Goal: Transaction & Acquisition: Download file/media

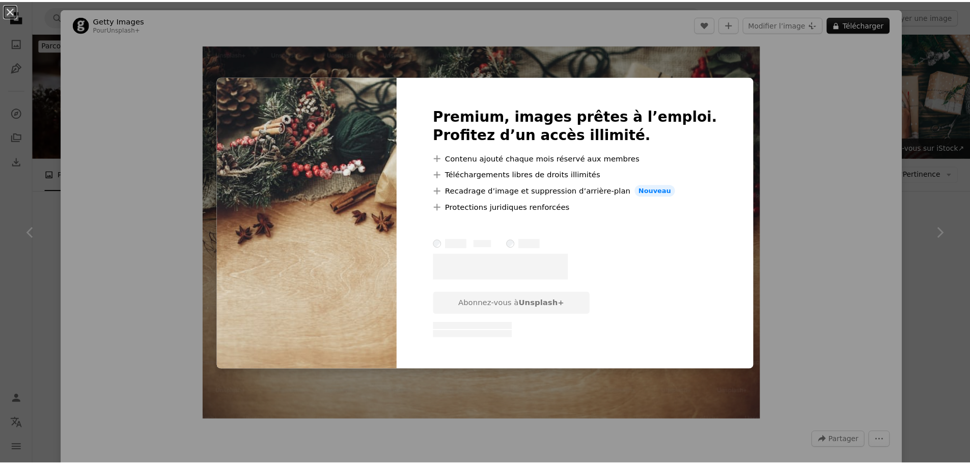
scroll to position [10230, 0]
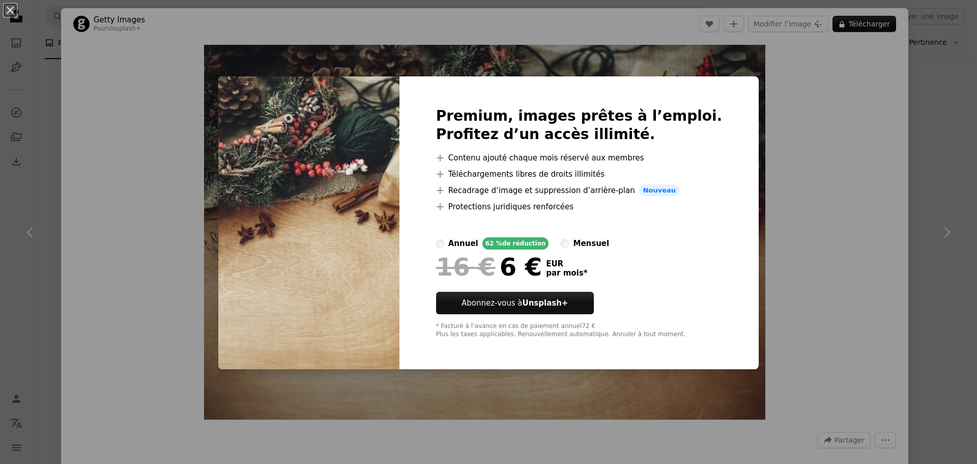
click at [783, 153] on div "An X shape Premium, images prêtes à l’emploi. Profitez d’un accès illimité. A p…" at bounding box center [488, 232] width 977 height 464
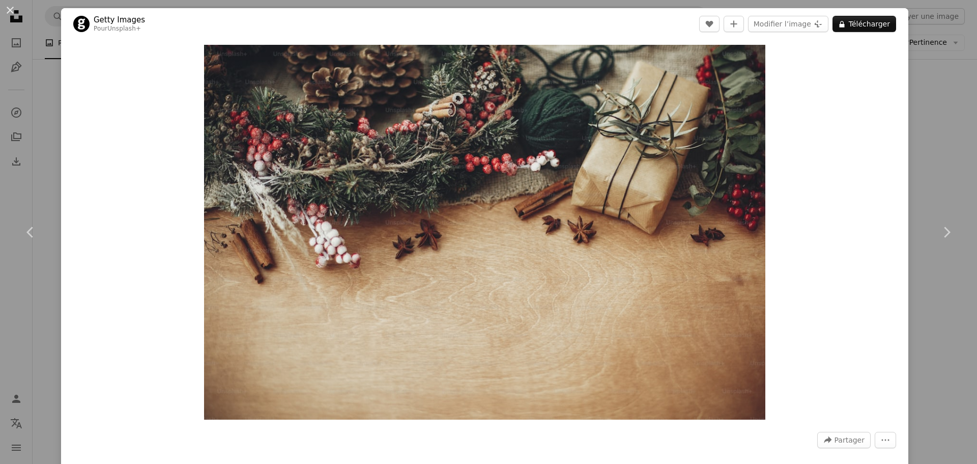
click at [946, 304] on div "An X shape Chevron left Chevron right Getty Images Pour Unsplash+ A heart A plu…" at bounding box center [488, 232] width 977 height 464
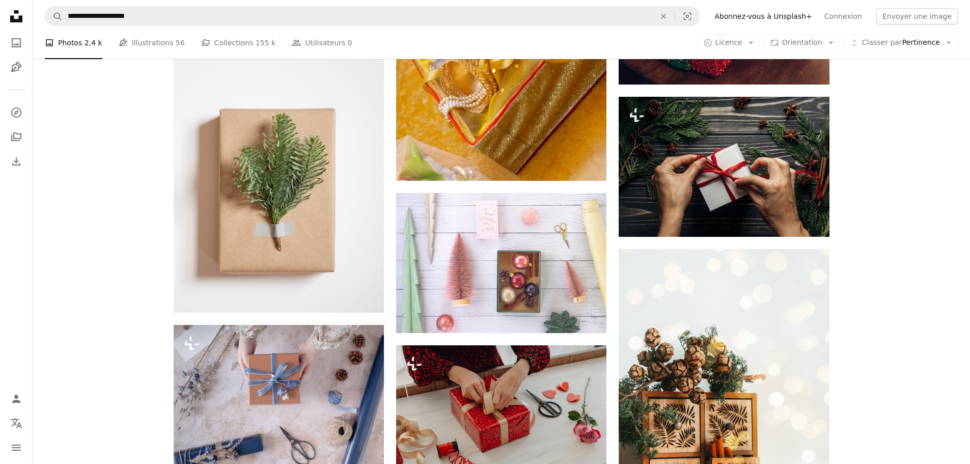
scroll to position [11756, 0]
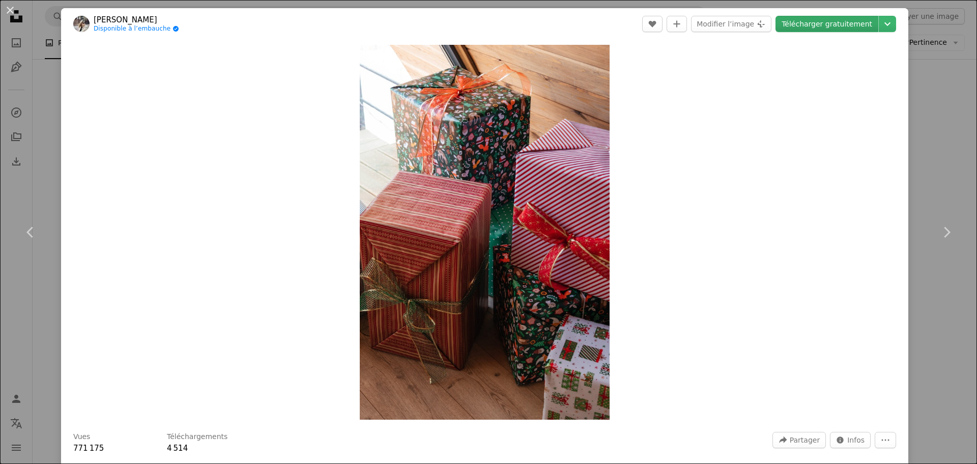
click at [796, 25] on link "Télécharger gratuitement" at bounding box center [827, 24] width 103 height 16
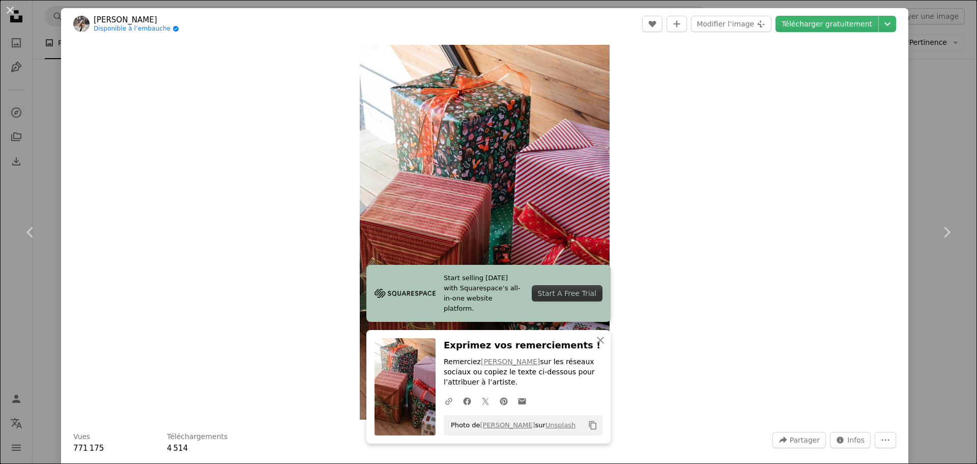
click at [942, 365] on div "An X shape Chevron left Chevron right Start selling [DATE] with Squarespace’s a…" at bounding box center [488, 232] width 977 height 464
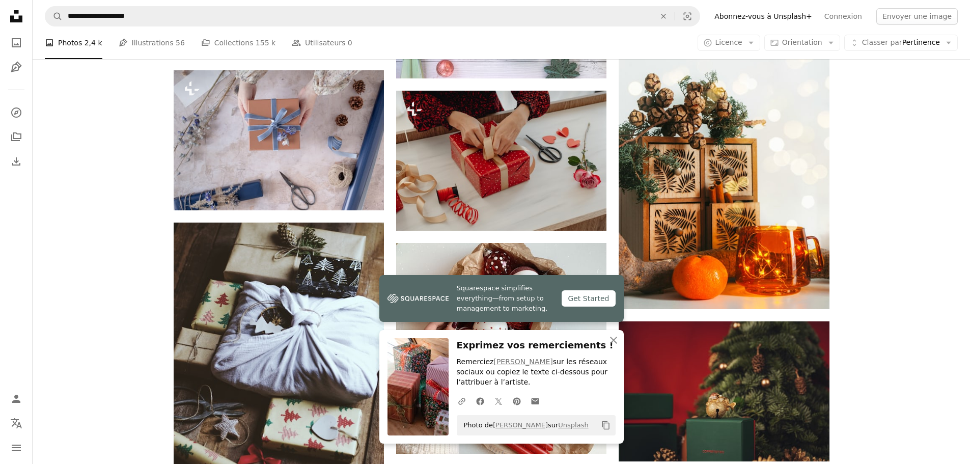
click at [615, 340] on icon "An X shape" at bounding box center [613, 340] width 12 height 12
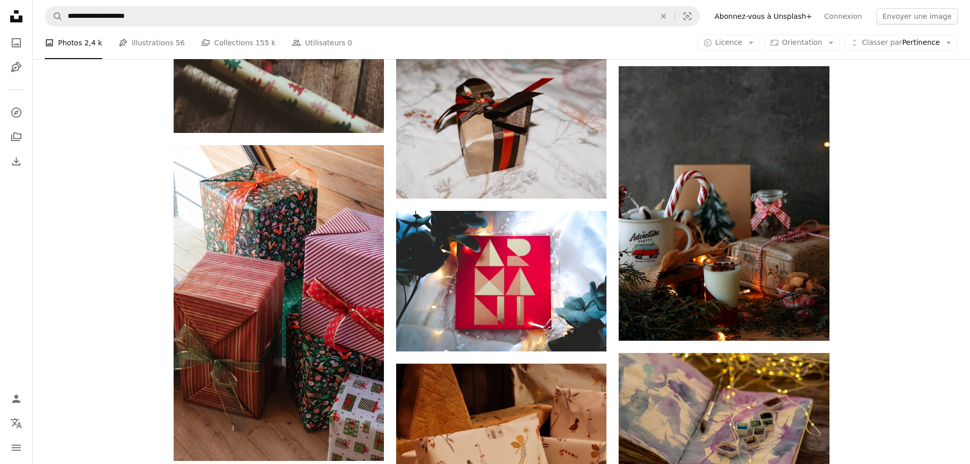
scroll to position [12214, 0]
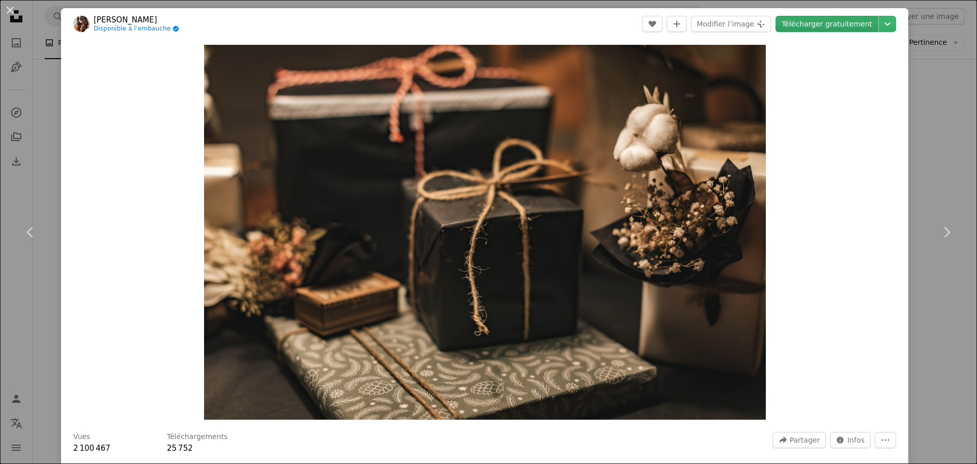
click at [823, 25] on link "Télécharger gratuitement" at bounding box center [827, 24] width 103 height 16
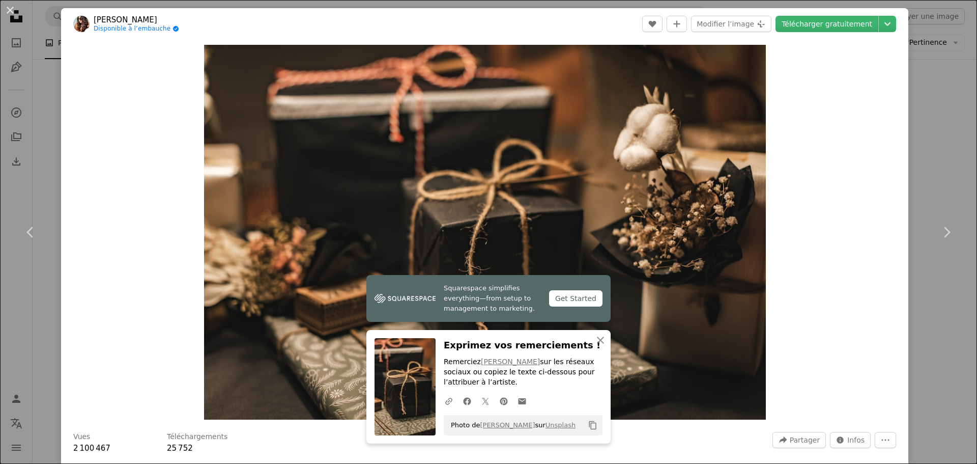
click at [921, 360] on div "An X shape Chevron left Chevron right Squarespace simplifies everything—from se…" at bounding box center [488, 232] width 977 height 464
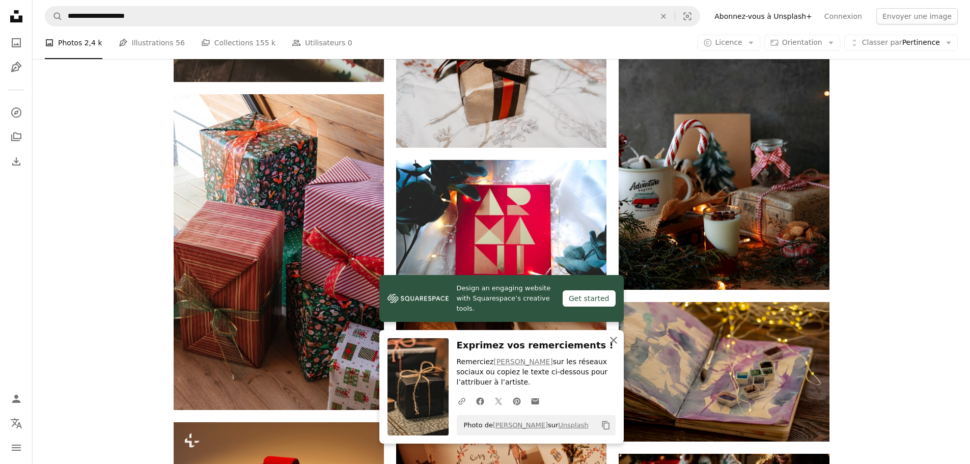
click at [611, 340] on icon "An X shape" at bounding box center [613, 340] width 12 height 12
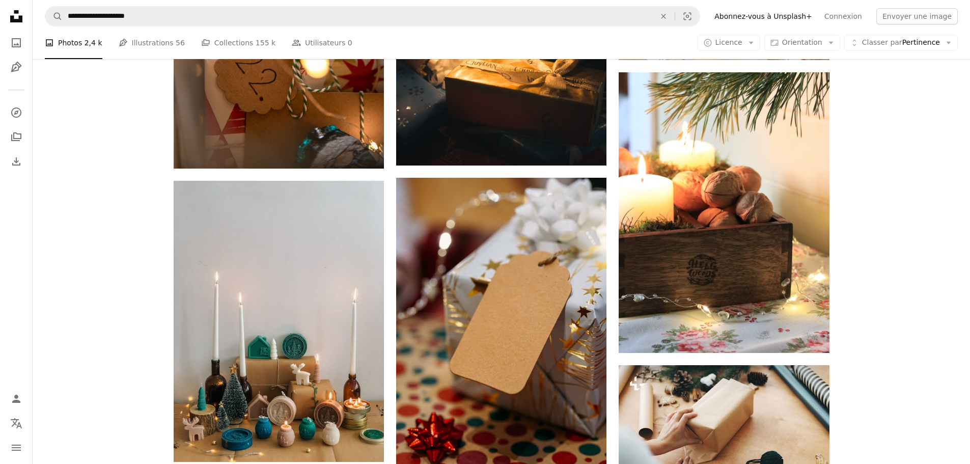
scroll to position [13232, 0]
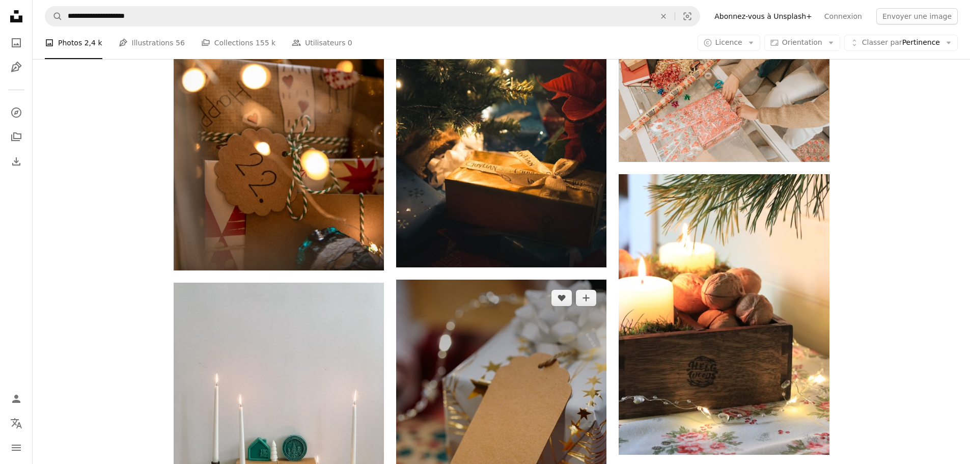
click at [507, 279] on img at bounding box center [501, 437] width 210 height 316
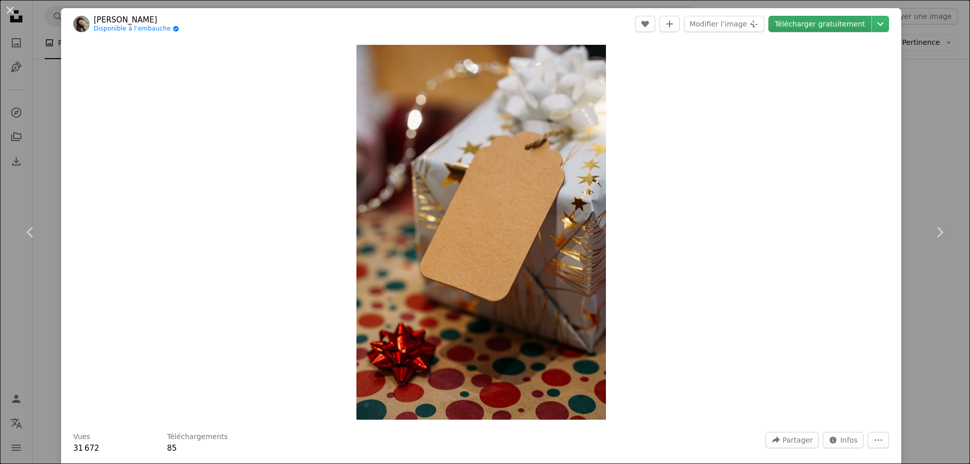
click at [830, 20] on link "Télécharger gratuitement" at bounding box center [819, 24] width 103 height 16
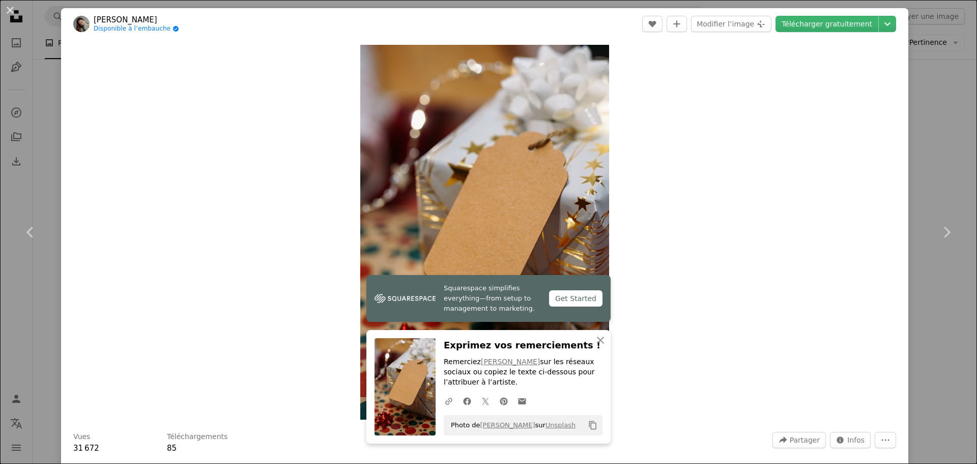
click at [924, 363] on div "An X shape Chevron left Chevron right Squarespace simplifies everything—from se…" at bounding box center [488, 232] width 977 height 464
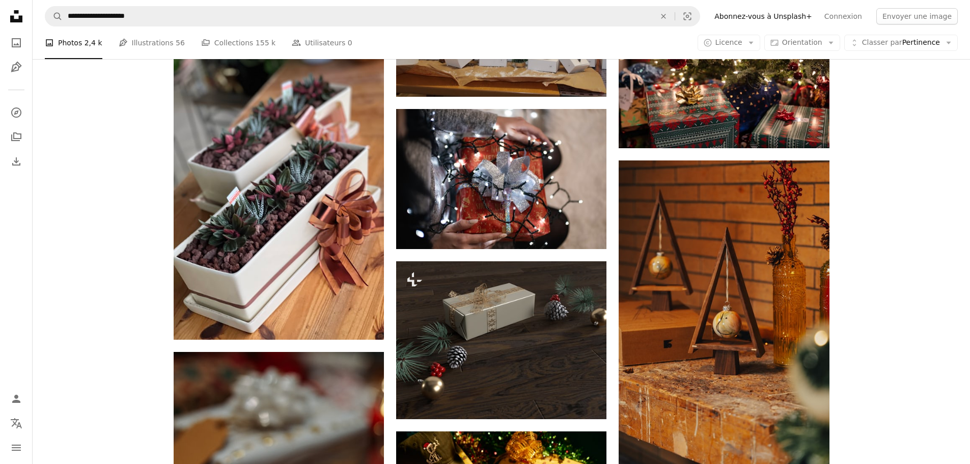
scroll to position [14708, 0]
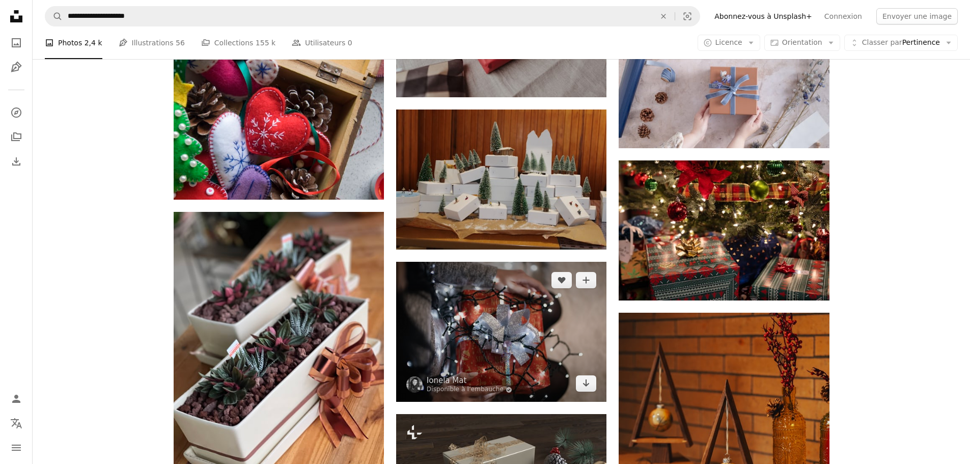
click at [497, 262] on img at bounding box center [501, 332] width 210 height 140
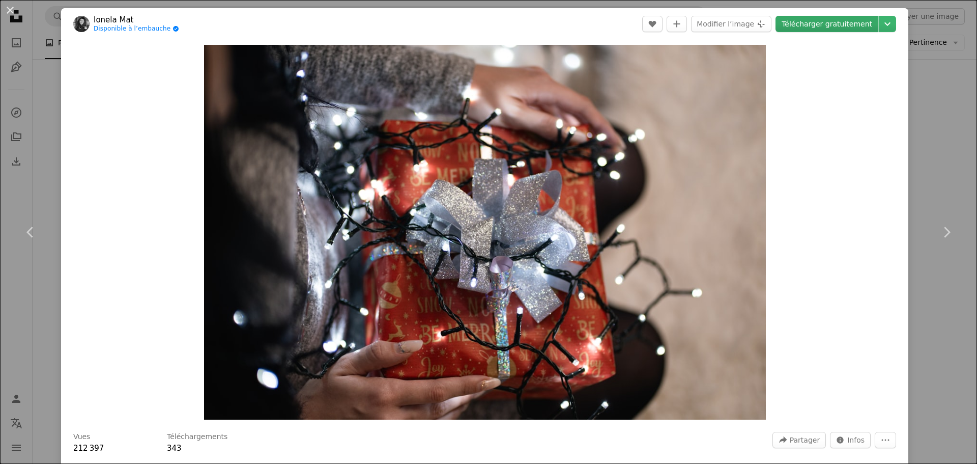
click at [831, 25] on link "Télécharger gratuitement" at bounding box center [827, 24] width 103 height 16
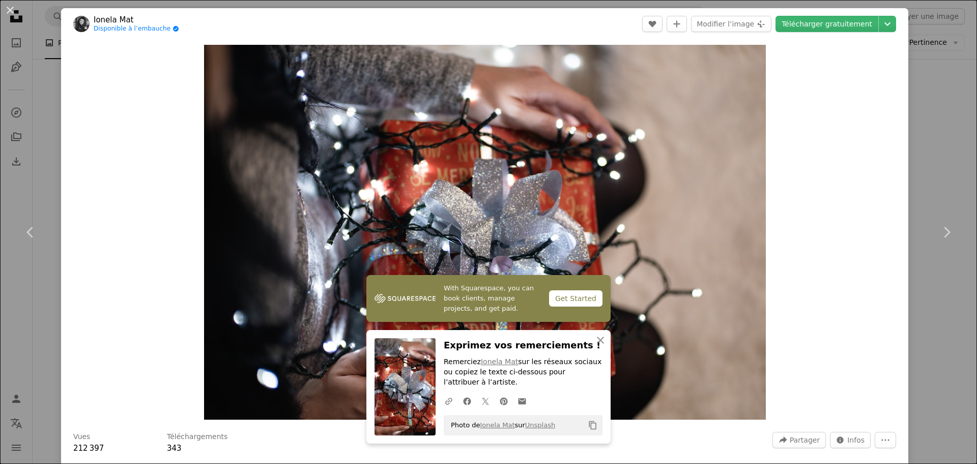
click at [916, 367] on div "An X shape Chevron left Chevron right With Squarespace, you can book clients, m…" at bounding box center [488, 232] width 977 height 464
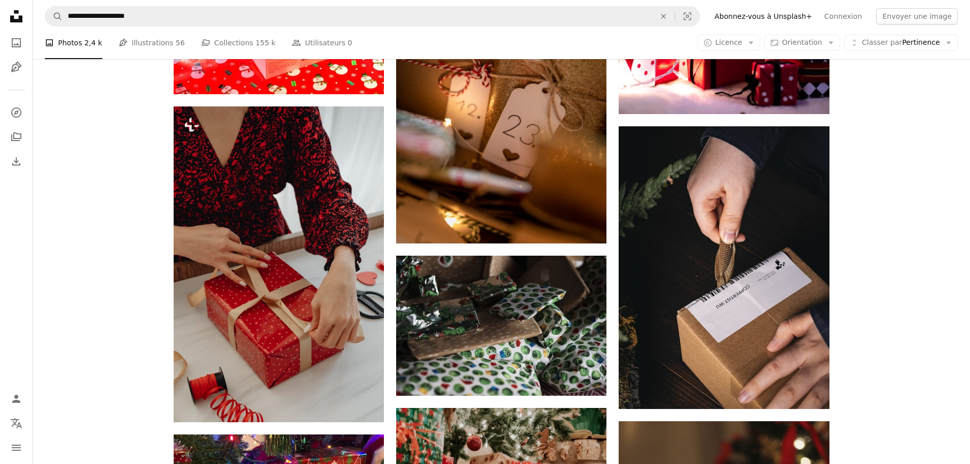
scroll to position [16438, 0]
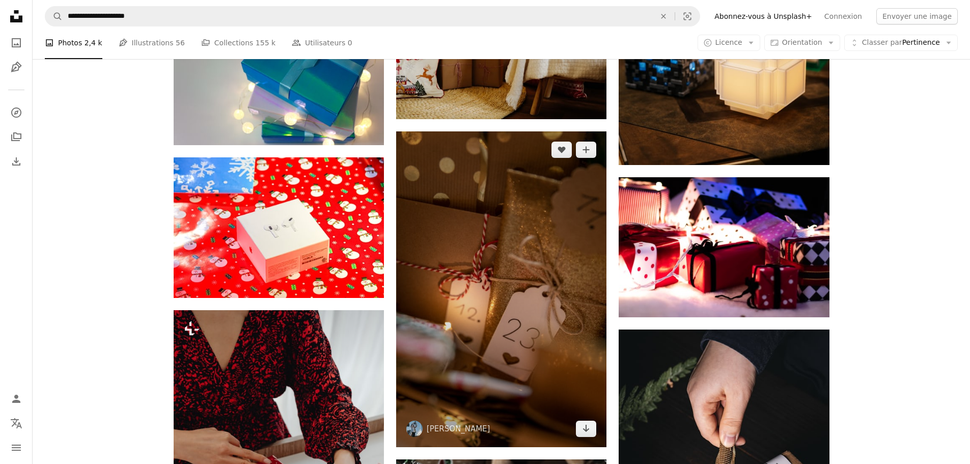
click at [503, 210] on img at bounding box center [501, 289] width 210 height 316
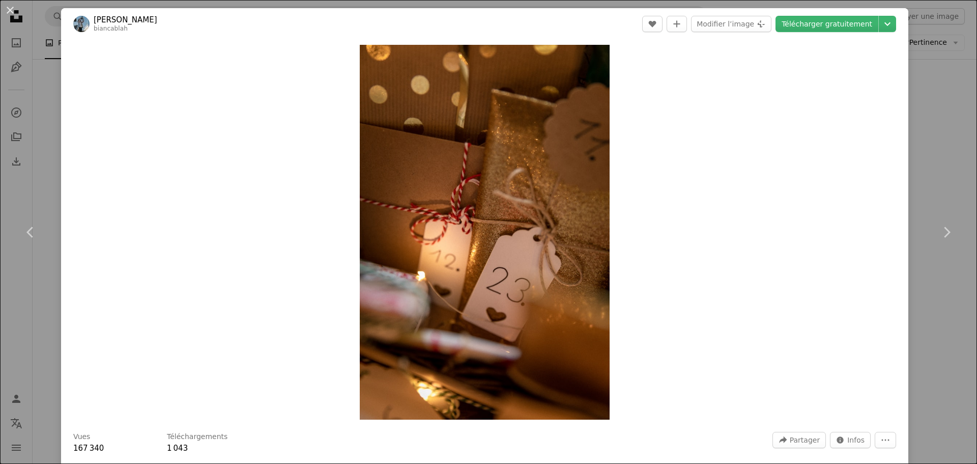
drag, startPoint x: 842, startPoint y: 23, endPoint x: 901, endPoint y: 209, distance: 195.1
click at [842, 23] on link "Télécharger gratuitement" at bounding box center [827, 24] width 103 height 16
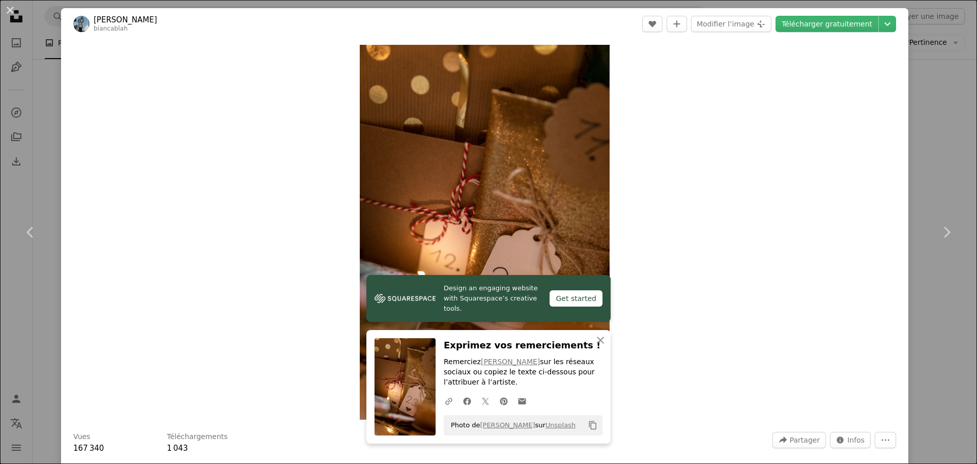
click at [920, 365] on div "An X shape Chevron left Chevron right Design an engaging website with Squarespa…" at bounding box center [488, 232] width 977 height 464
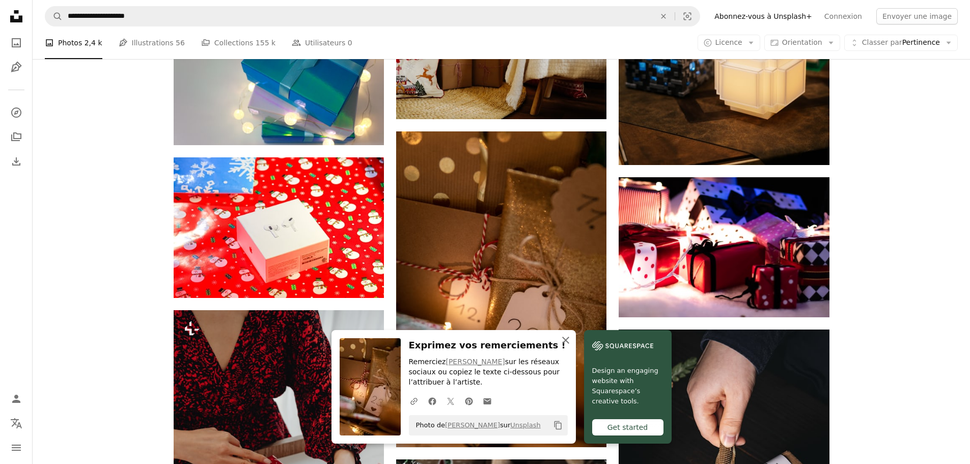
click at [572, 341] on icon "An X shape" at bounding box center [565, 340] width 12 height 12
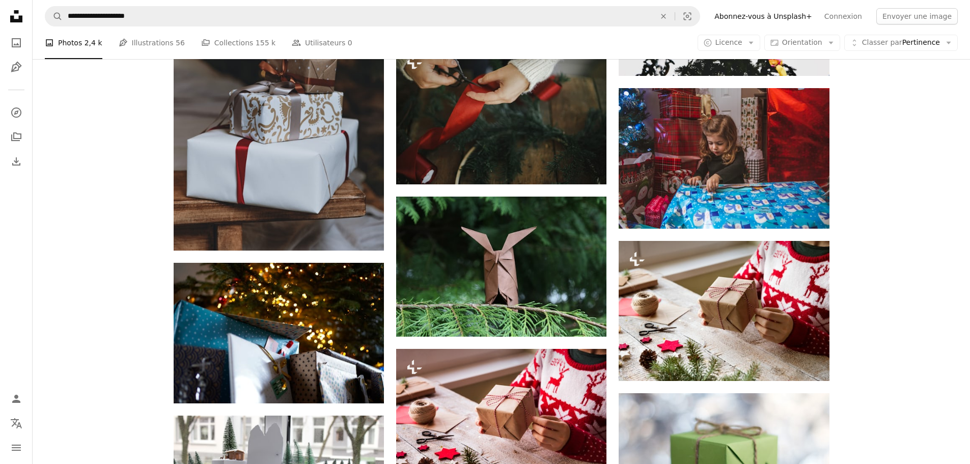
scroll to position [18220, 0]
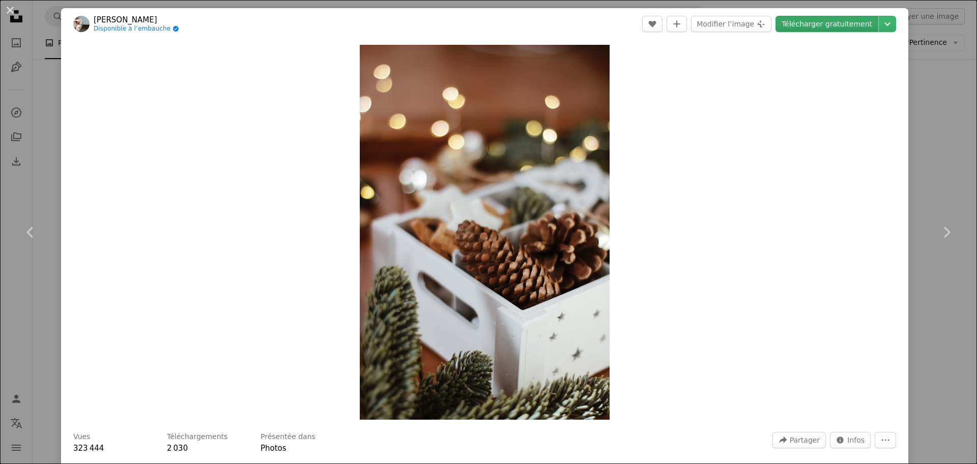
click at [819, 30] on link "Télécharger gratuitement" at bounding box center [827, 24] width 103 height 16
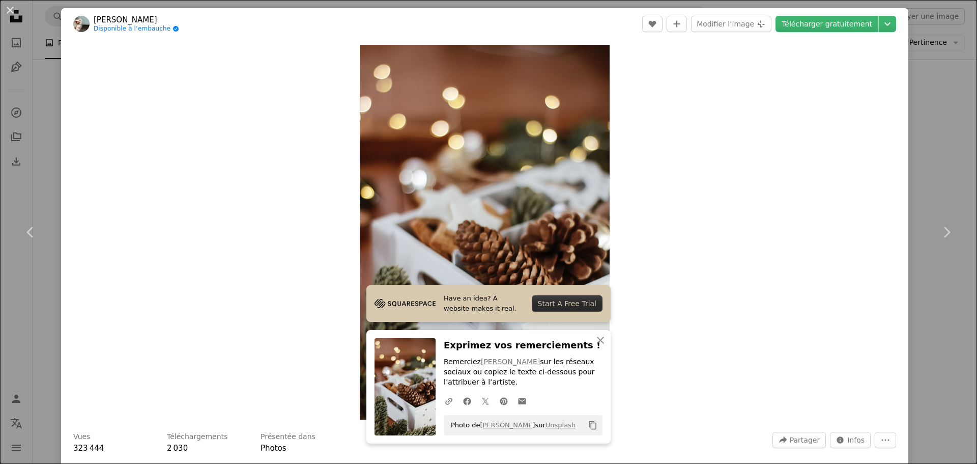
click at [939, 360] on div "An X shape Chevron left Chevron right Have an idea? A website makes it real. St…" at bounding box center [488, 232] width 977 height 464
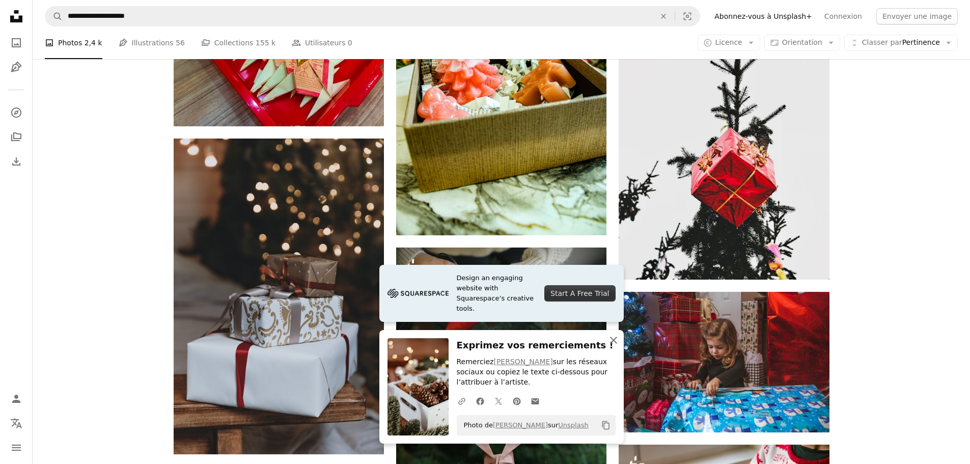
click at [617, 340] on icon "An X shape" at bounding box center [613, 340] width 12 height 12
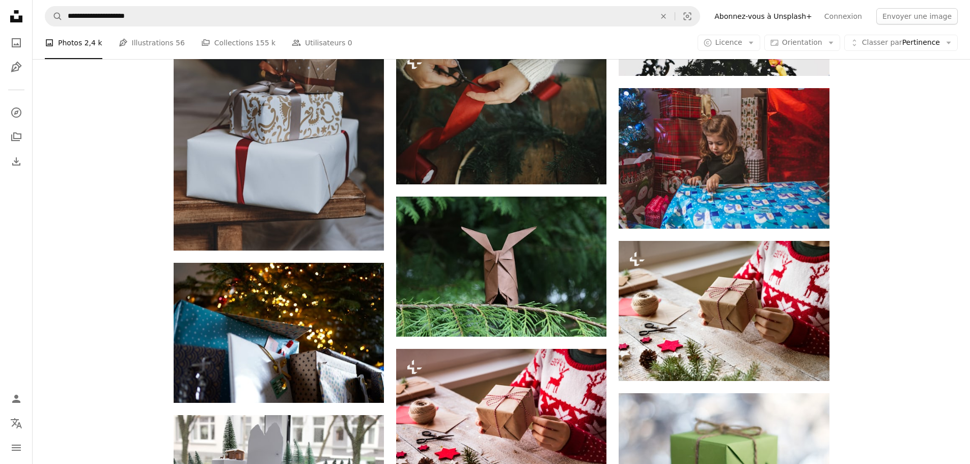
scroll to position [18322, 0]
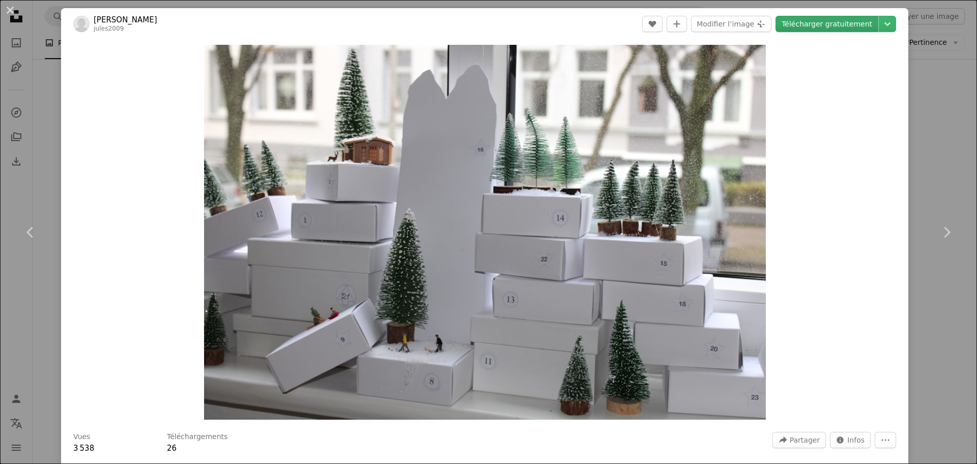
click at [804, 25] on link "Télécharger gratuitement" at bounding box center [827, 24] width 103 height 16
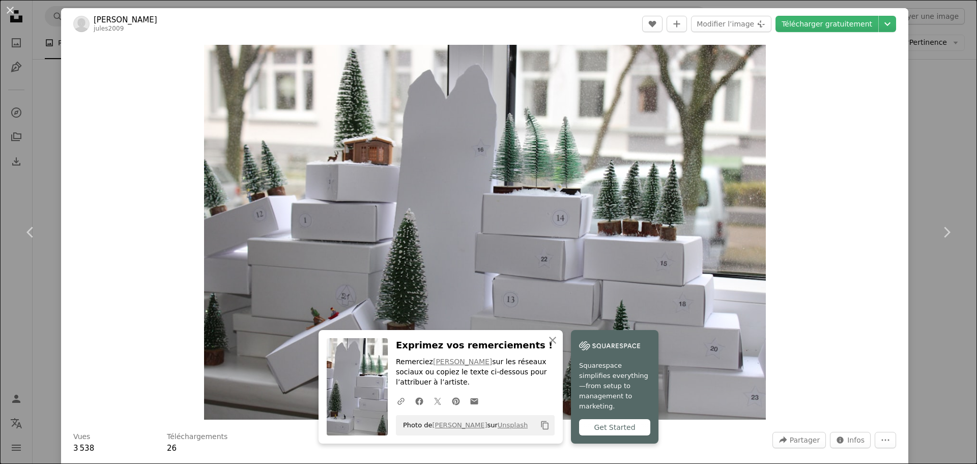
drag, startPoint x: 917, startPoint y: 338, endPoint x: 824, endPoint y: 333, distance: 93.3
click at [918, 338] on div "An X shape Chevron left Chevron right An X shape Fermer Exprimez vos remercieme…" at bounding box center [488, 232] width 977 height 464
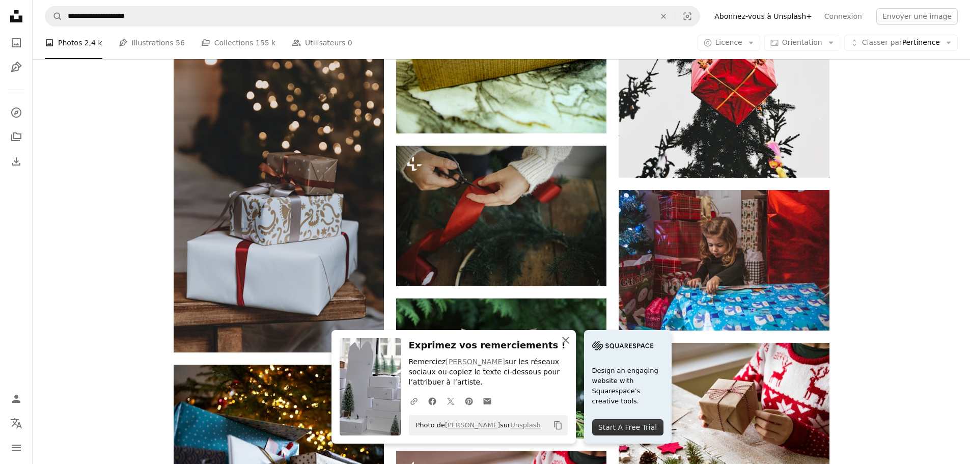
click at [569, 344] on icon "button" at bounding box center [565, 339] width 7 height 7
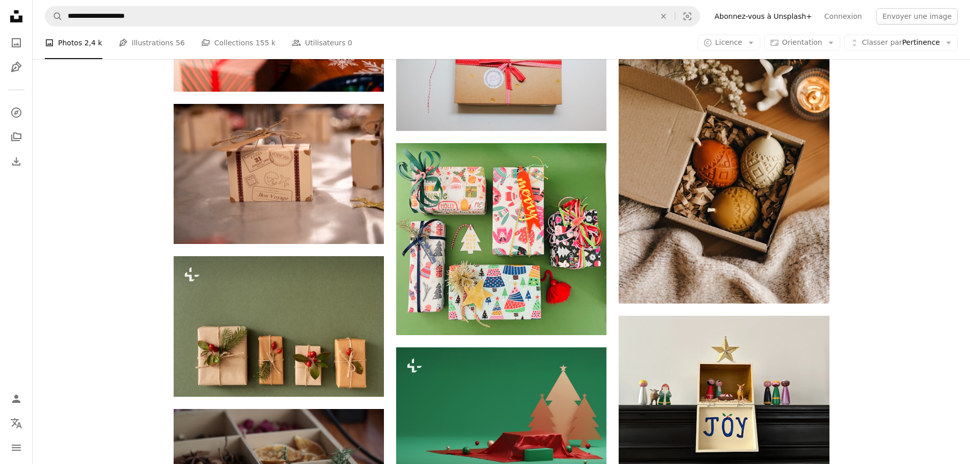
scroll to position [22749, 0]
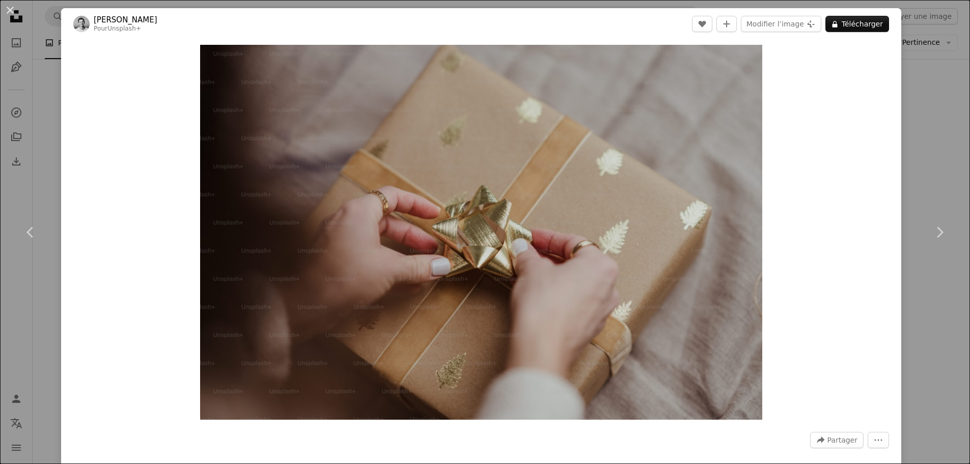
click at [927, 342] on div "An X shape Chevron left Chevron right [PERSON_NAME] Pour Unsplash+ A heart A pl…" at bounding box center [485, 232] width 970 height 464
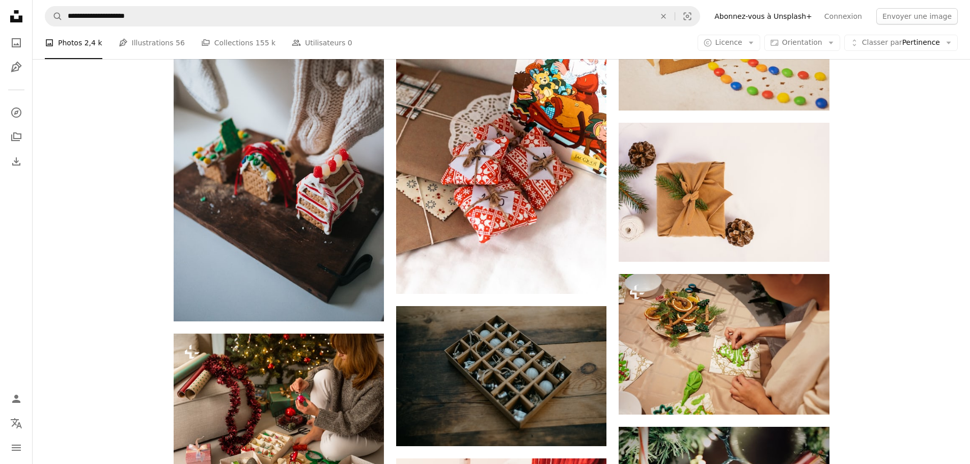
scroll to position [23869, 0]
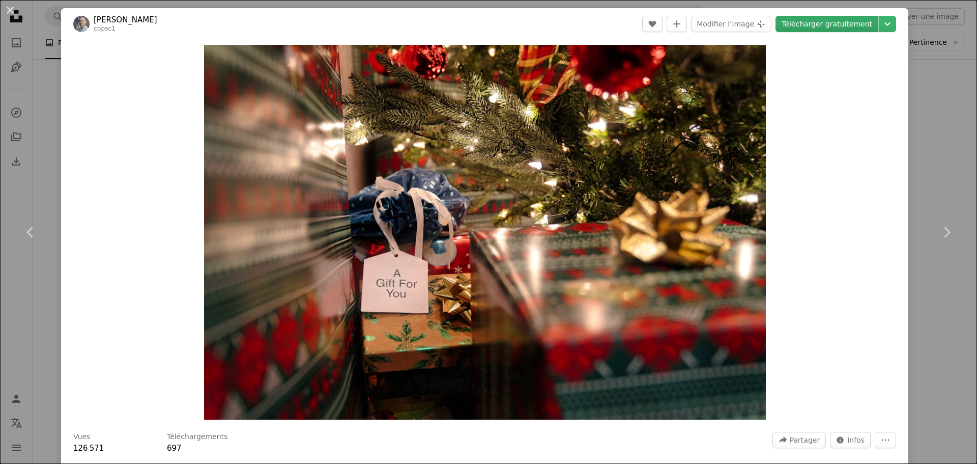
click at [808, 24] on link "Télécharger gratuitement" at bounding box center [827, 24] width 103 height 16
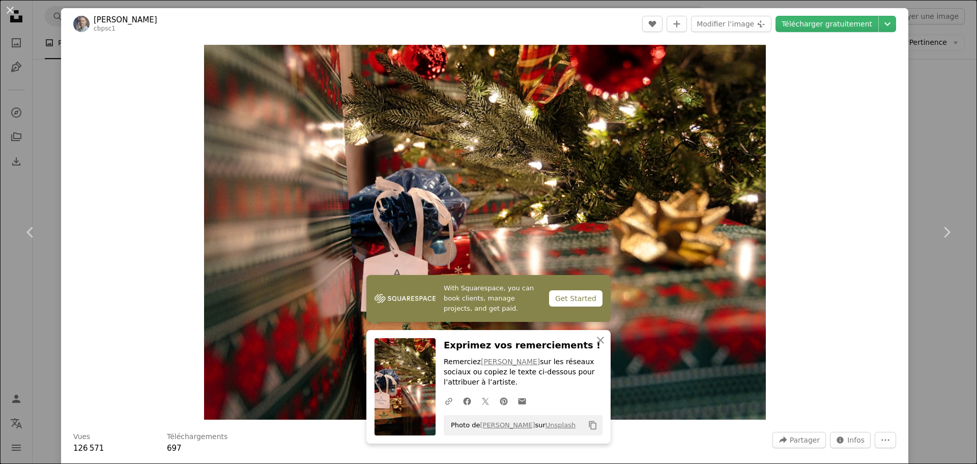
click at [928, 367] on div "An X shape Chevron left Chevron right With Squarespace, you can book clients, m…" at bounding box center [488, 232] width 977 height 464
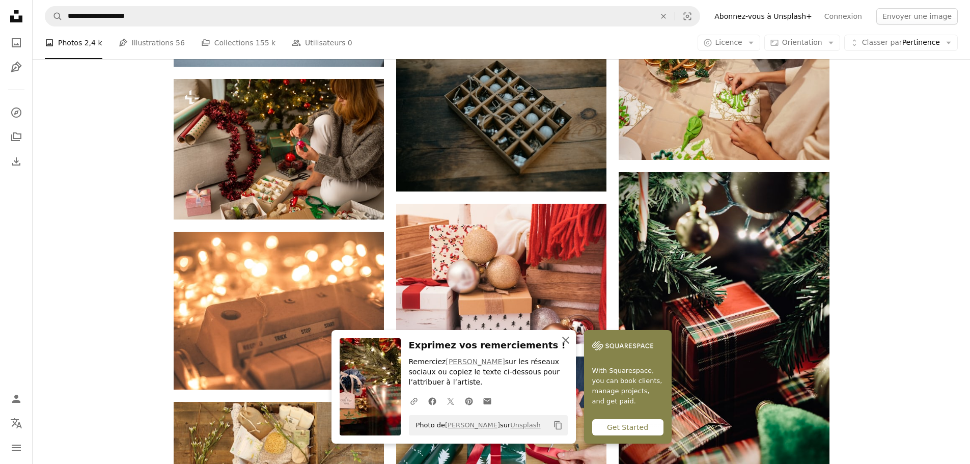
click at [569, 341] on icon "button" at bounding box center [565, 339] width 7 height 7
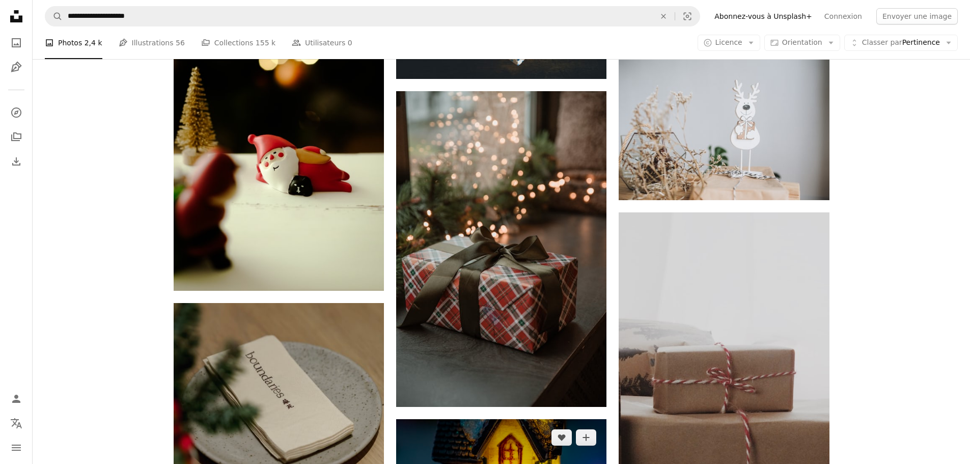
scroll to position [28093, 0]
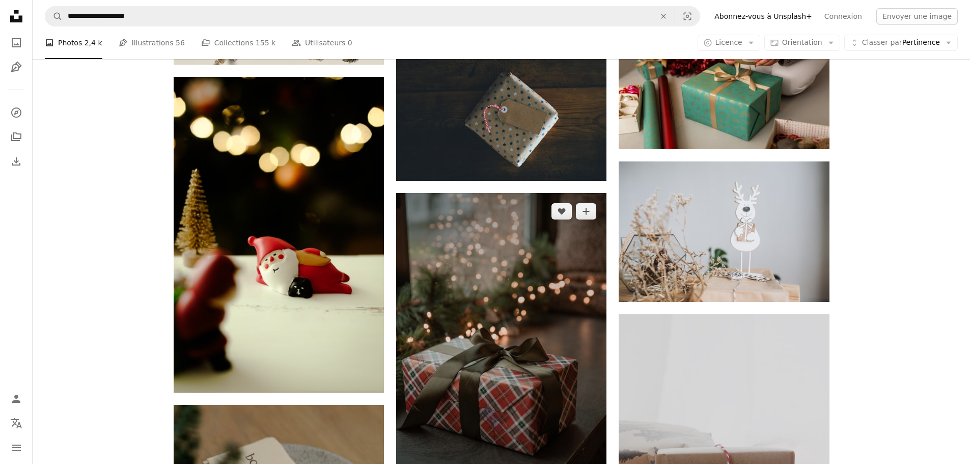
click at [524, 305] on img at bounding box center [501, 351] width 210 height 316
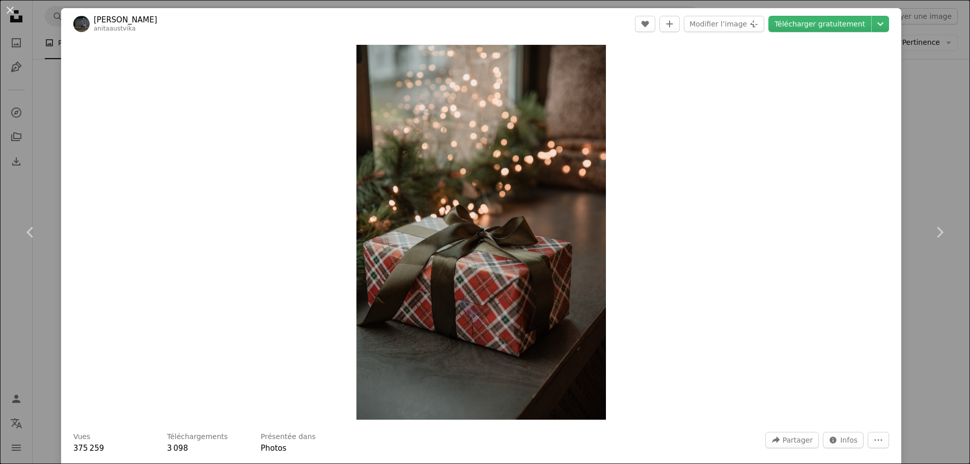
click at [803, 26] on link "Télécharger gratuitement" at bounding box center [819, 24] width 103 height 16
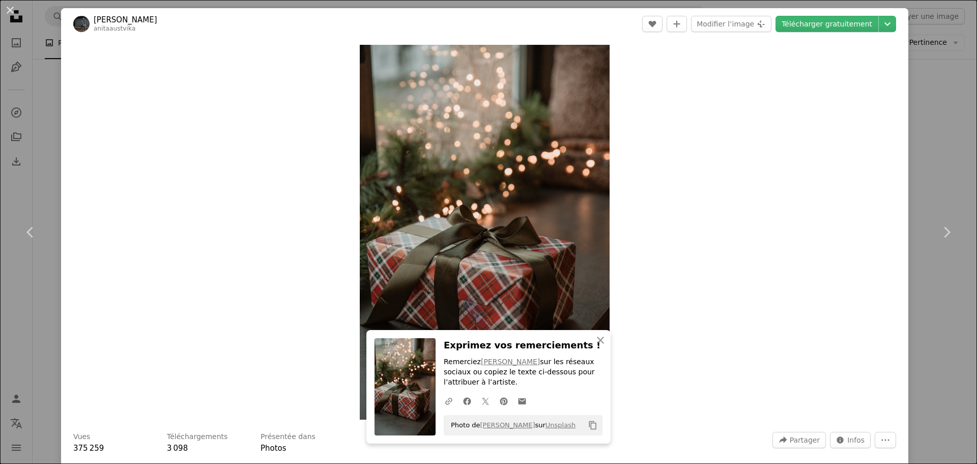
click at [930, 353] on div "An X shape Chevron left Chevron right An X shape Fermer Exprimez vos remercieme…" at bounding box center [488, 232] width 977 height 464
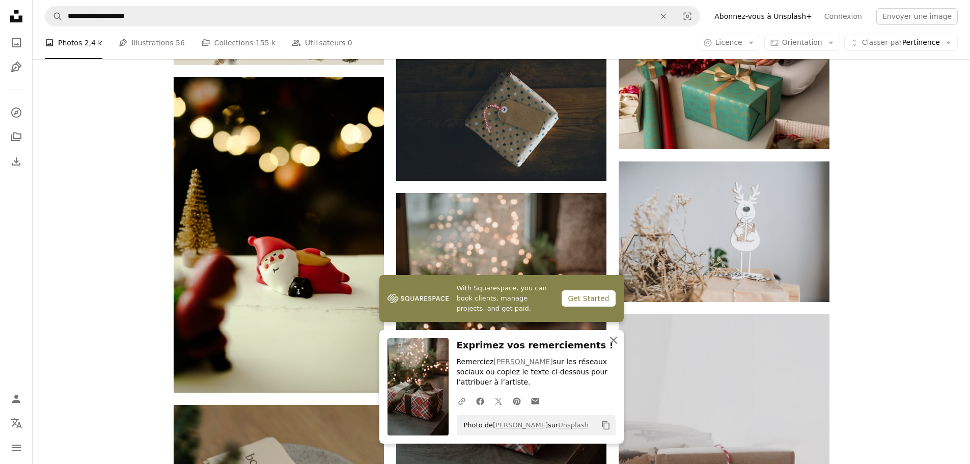
click at [610, 340] on icon "An X shape" at bounding box center [613, 340] width 12 height 12
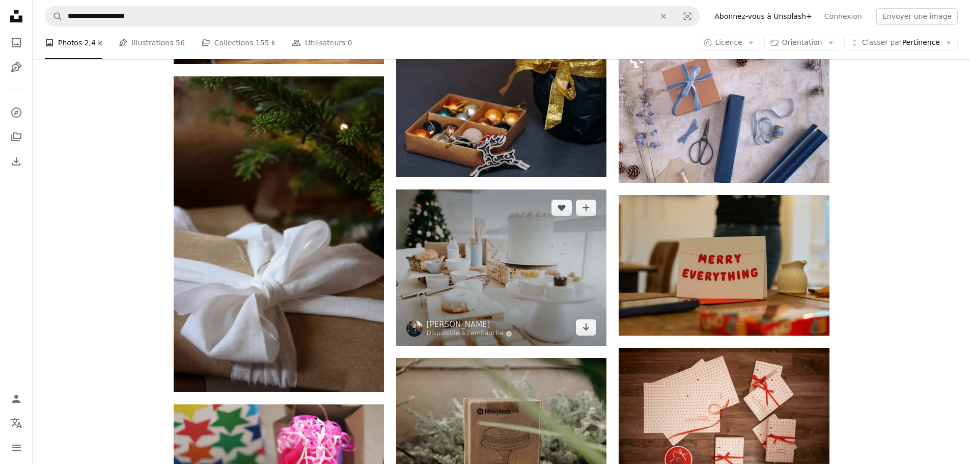
scroll to position [29925, 0]
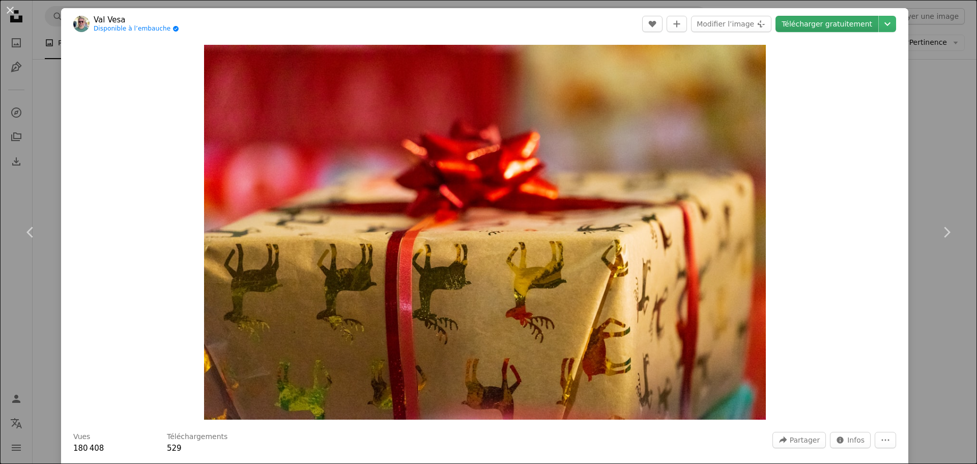
click at [834, 23] on link "Télécharger gratuitement" at bounding box center [827, 24] width 103 height 16
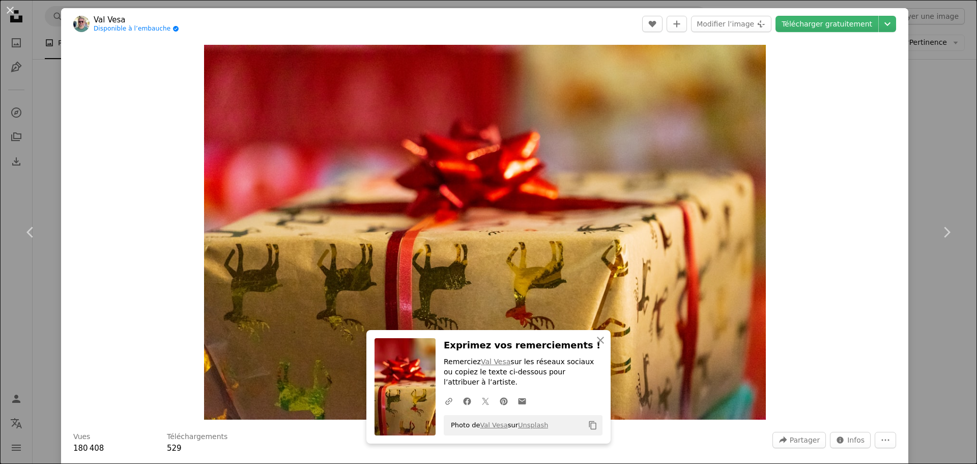
click at [940, 332] on div "An X shape Chevron left Chevron right An X shape Fermer Exprimez vos remercieme…" at bounding box center [488, 232] width 977 height 464
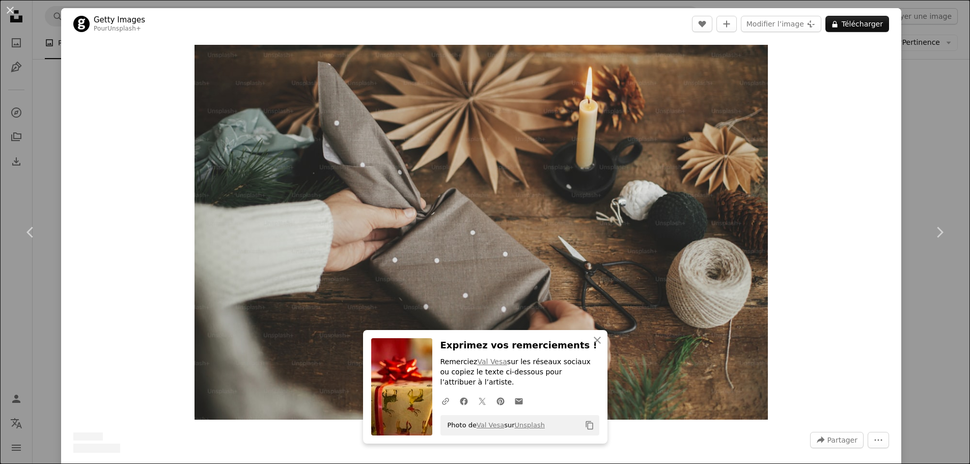
click at [960, 367] on div "An X shape Chevron left Chevron right An X shape Fermer Exprimez vos remercieme…" at bounding box center [485, 232] width 970 height 464
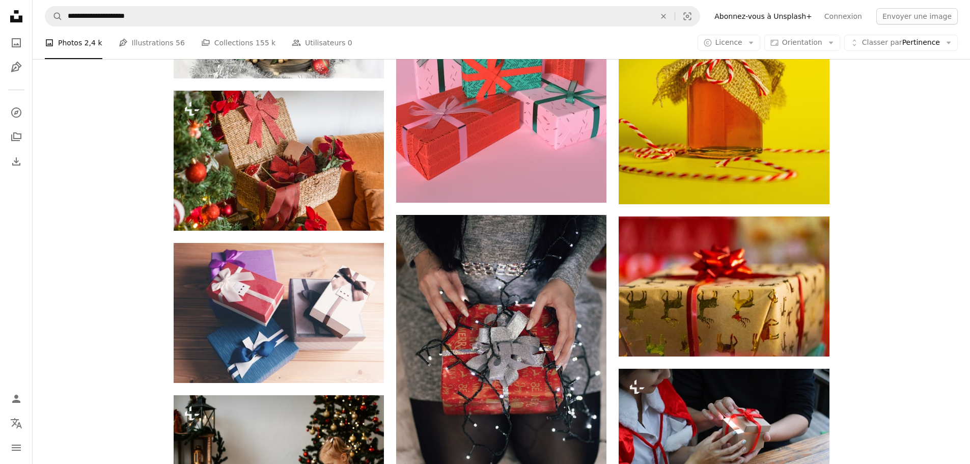
scroll to position [30841, 0]
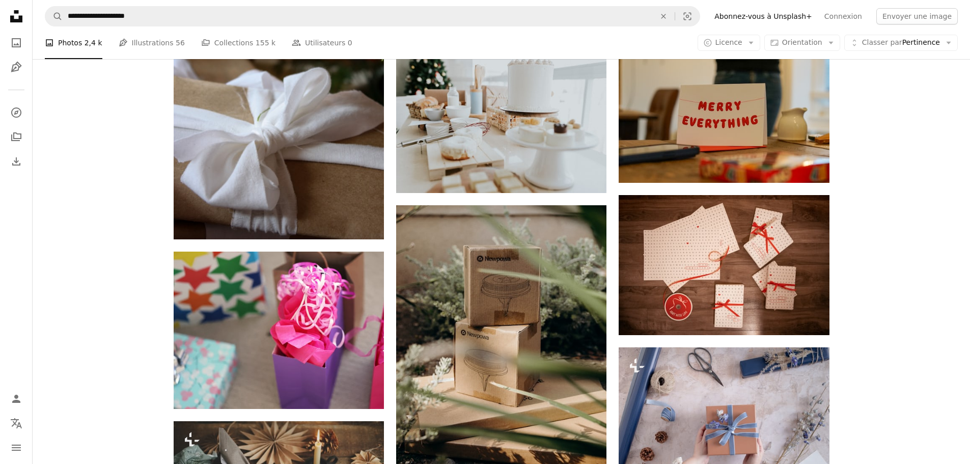
scroll to position [29976, 0]
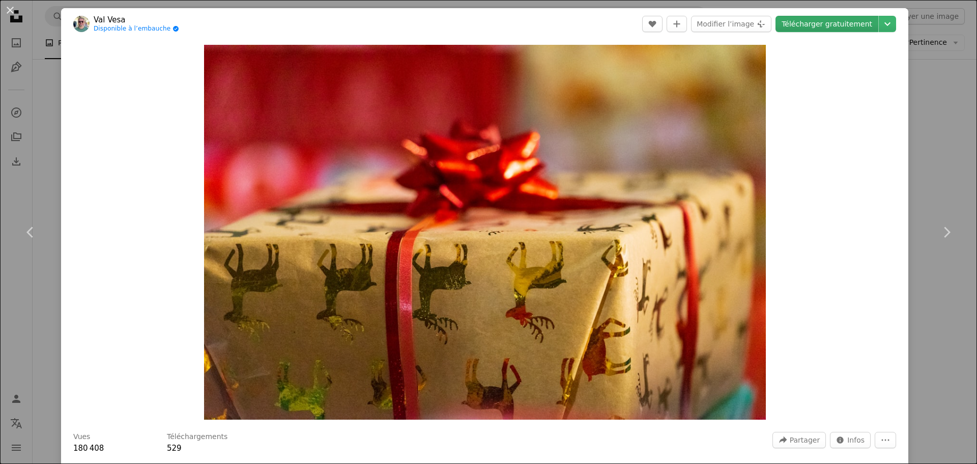
click at [823, 26] on link "Télécharger gratuitement" at bounding box center [827, 24] width 103 height 16
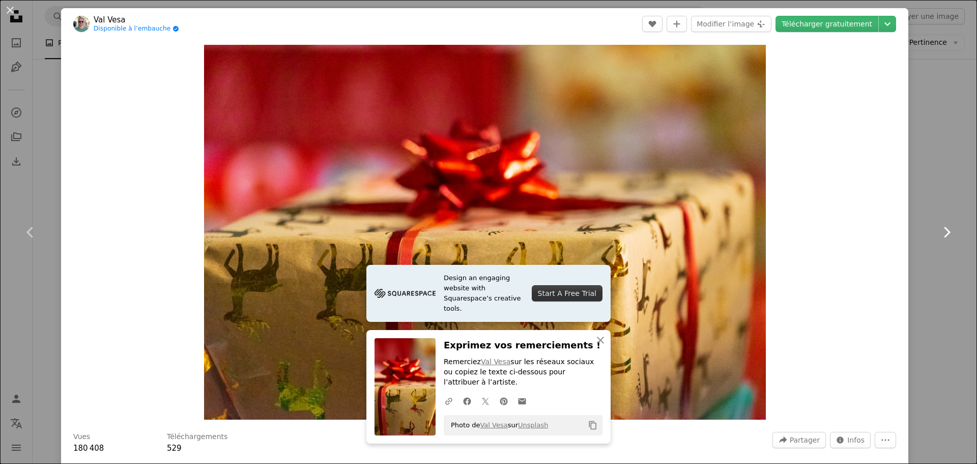
click at [949, 280] on link "Chevron right" at bounding box center [946, 232] width 61 height 98
click at [942, 330] on div "An X shape Chevron left Chevron right Design an engaging website with Squarespa…" at bounding box center [488, 232] width 977 height 464
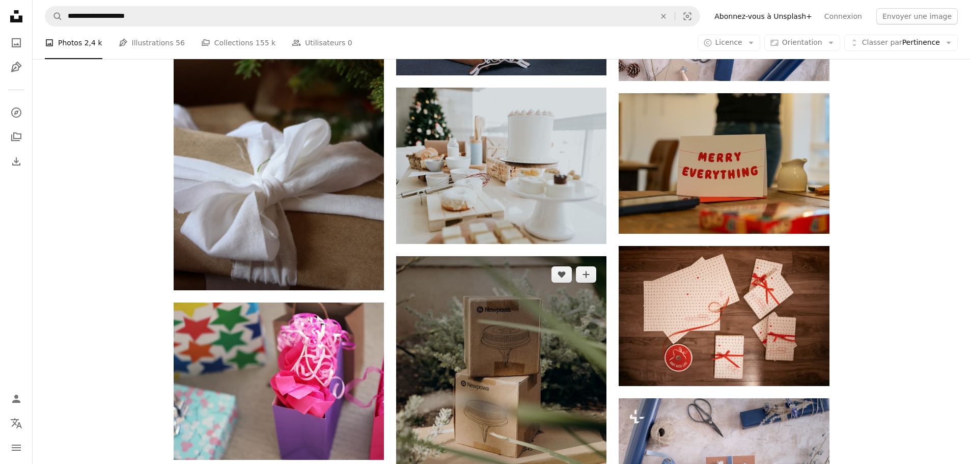
click at [600, 339] on img at bounding box center [501, 414] width 210 height 316
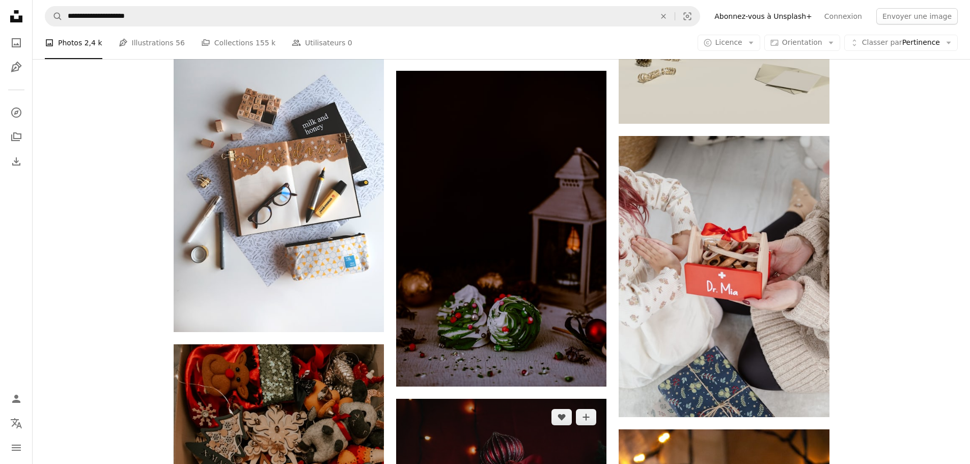
scroll to position [28958, 0]
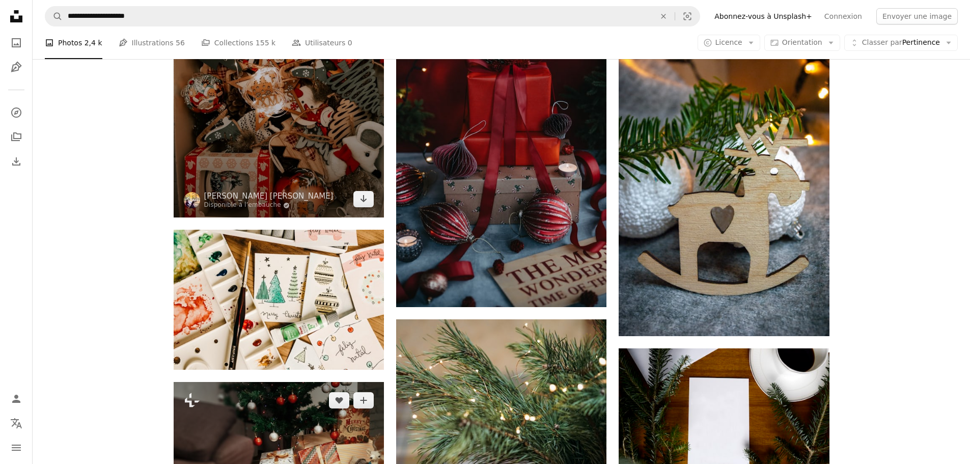
scroll to position [29213, 0]
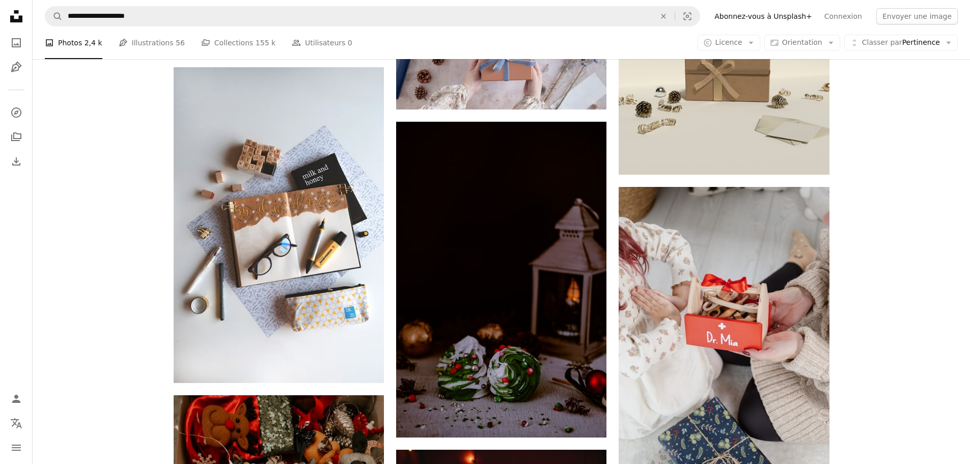
scroll to position [28755, 0]
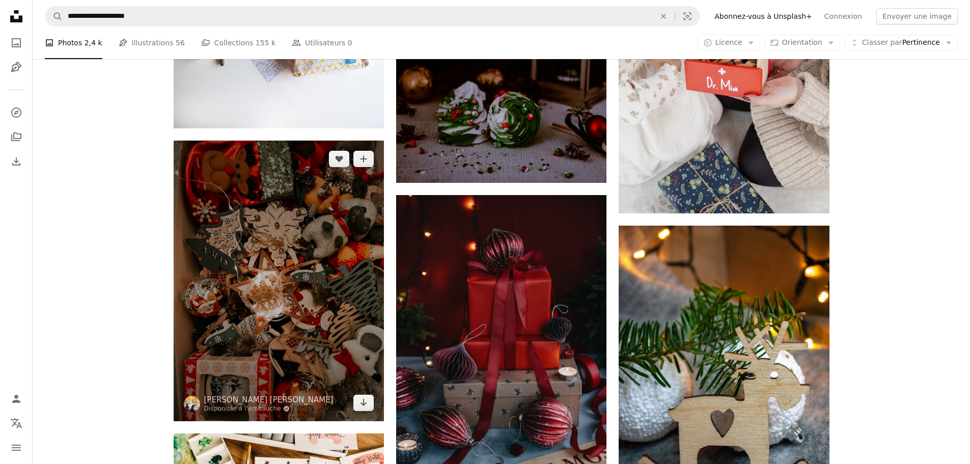
scroll to position [28755, 0]
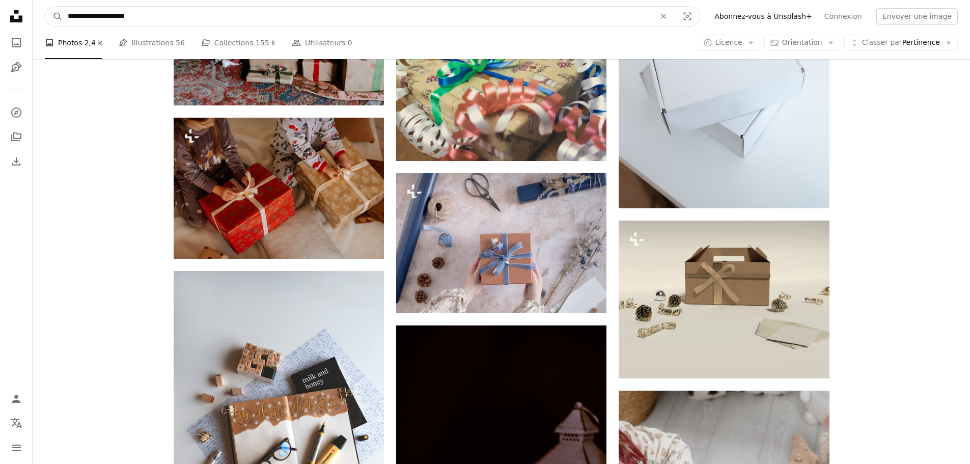
click at [123, 12] on input "**********" at bounding box center [357, 16] width 589 height 19
click at [133, 16] on input "**********" at bounding box center [357, 16] width 589 height 19
click at [45, 7] on button "A magnifying glass" at bounding box center [53, 16] width 17 height 19
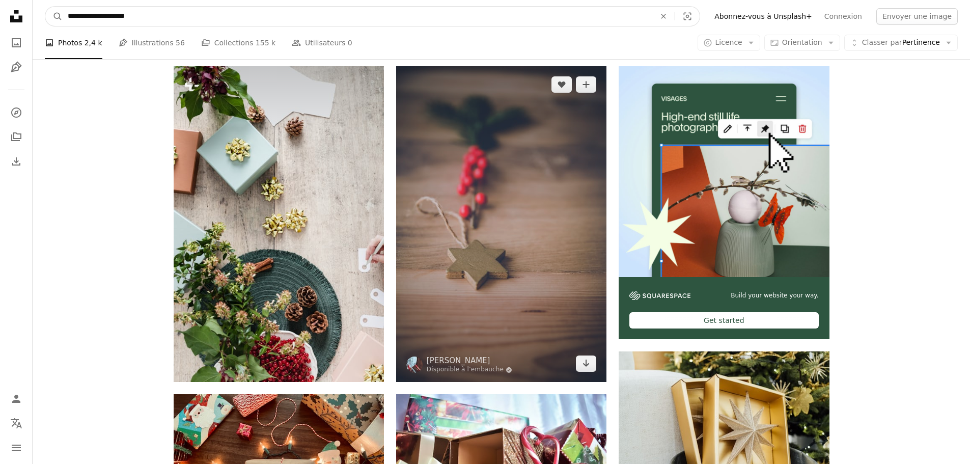
scroll to position [356, 0]
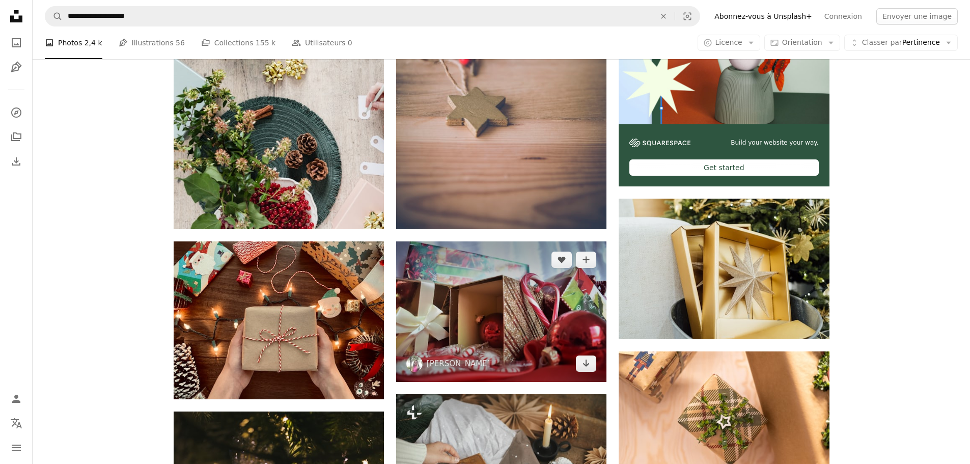
click at [503, 241] on img at bounding box center [501, 311] width 210 height 140
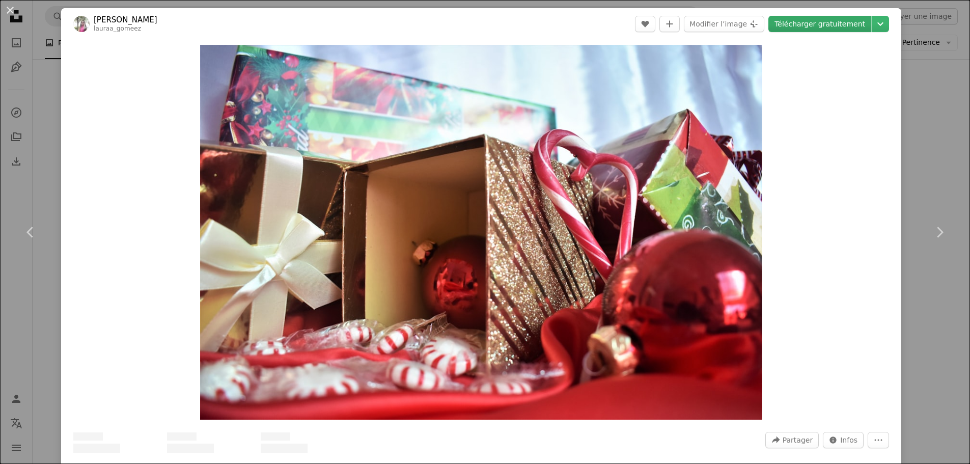
click at [803, 30] on link "Télécharger gratuitement" at bounding box center [819, 24] width 103 height 16
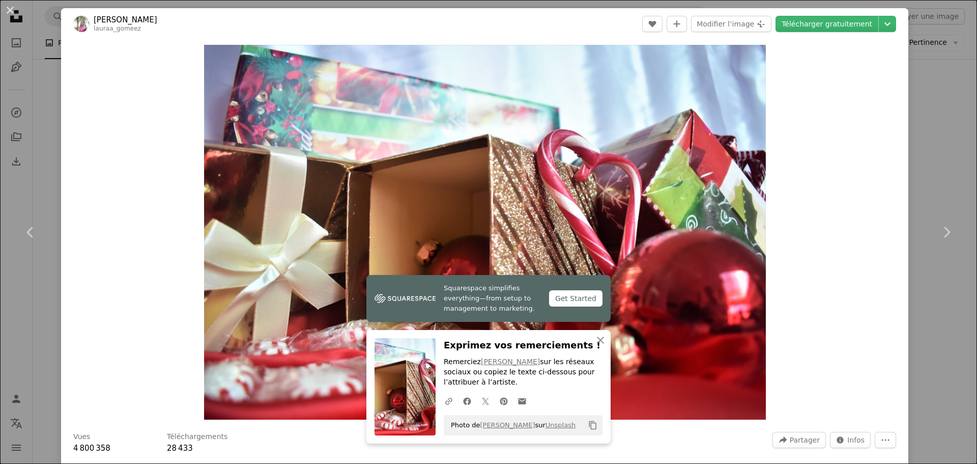
click at [924, 320] on div "An X shape Chevron left Chevron right Squarespace simplifies everything—from se…" at bounding box center [488, 232] width 977 height 464
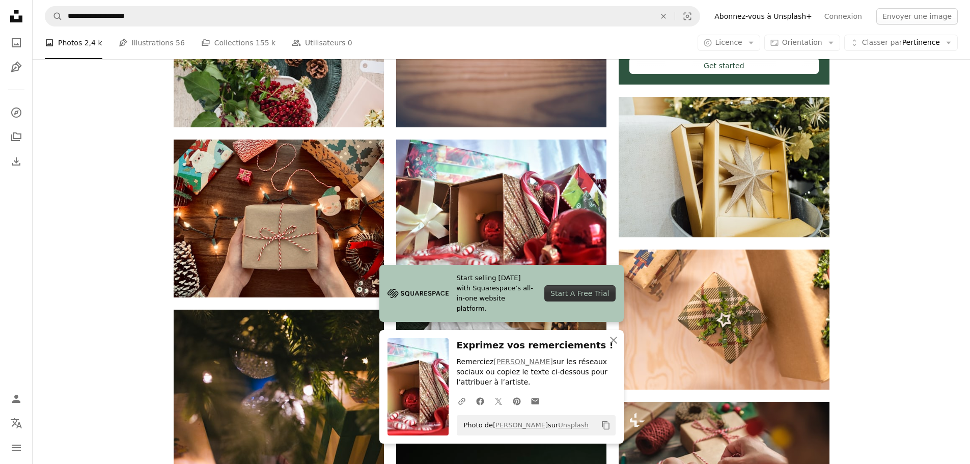
scroll to position [560, 0]
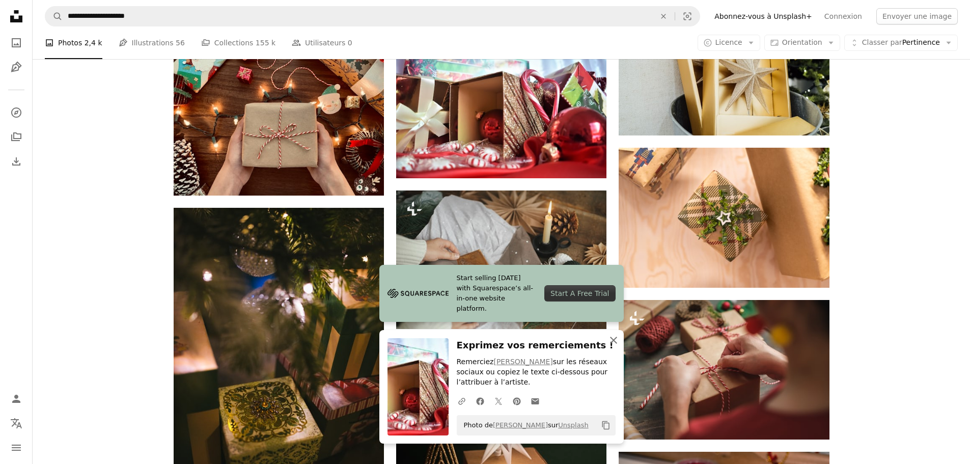
click at [614, 341] on icon "button" at bounding box center [613, 339] width 7 height 7
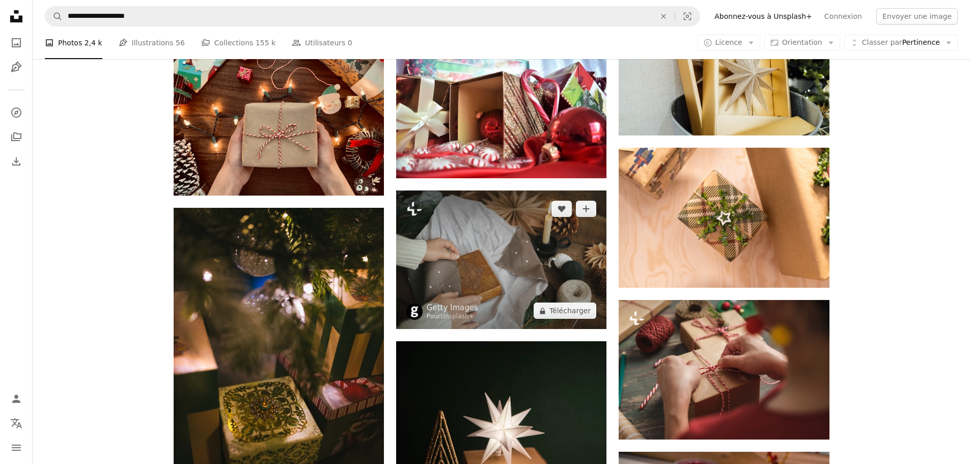
click at [496, 190] on img at bounding box center [501, 259] width 210 height 139
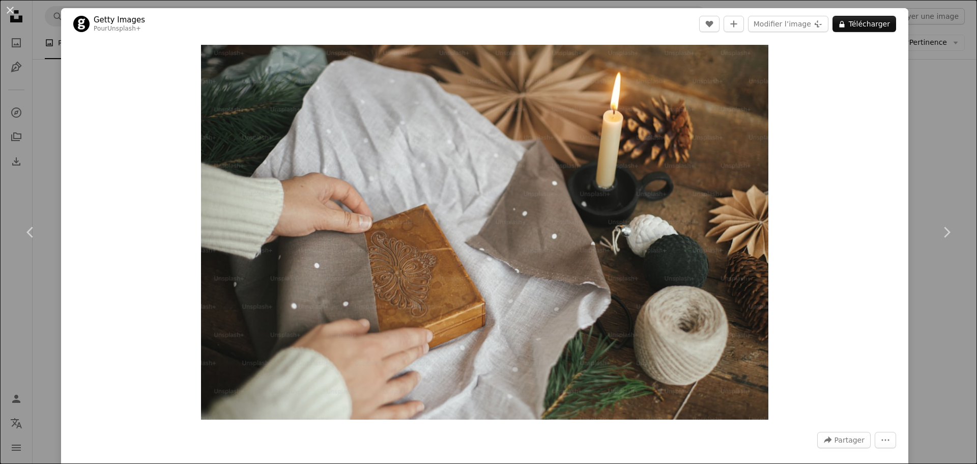
click at [926, 328] on div "An X shape Chevron left Chevron right Getty Images Pour Unsplash+ A heart A plu…" at bounding box center [488, 232] width 977 height 464
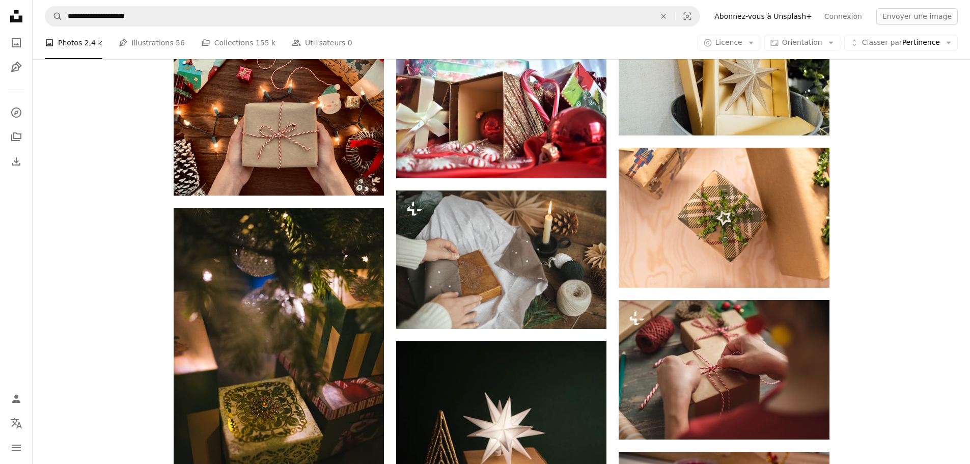
scroll to position [713, 0]
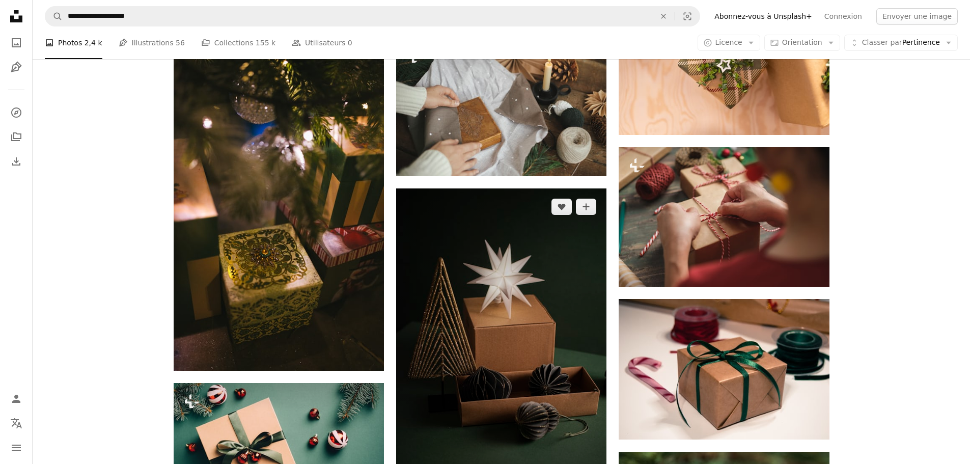
click at [504, 224] on img at bounding box center [501, 345] width 210 height 315
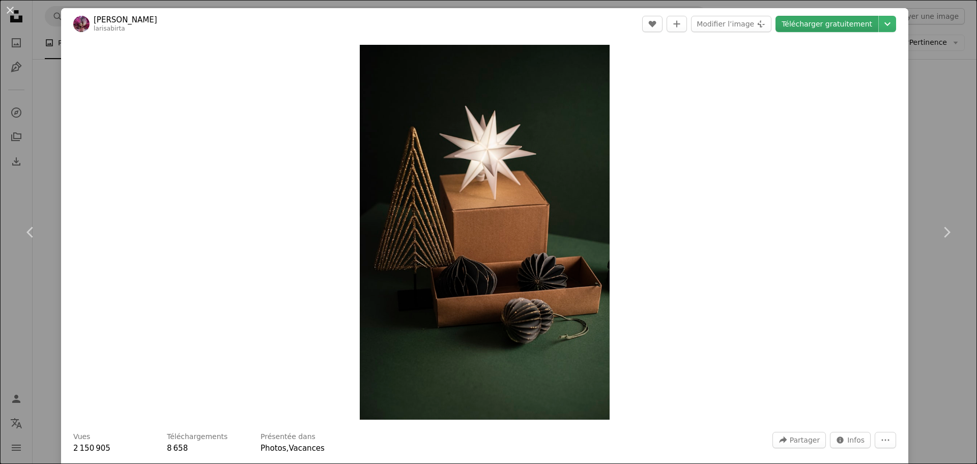
click at [802, 24] on link "Télécharger gratuitement" at bounding box center [827, 24] width 103 height 16
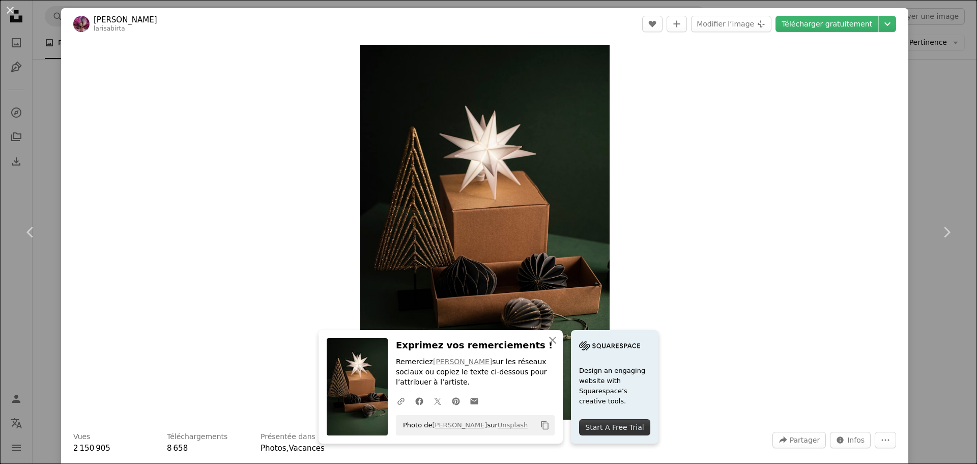
click at [911, 294] on div "An X shape Chevron left Chevron right An X shape Fermer Exprimez vos remercieme…" at bounding box center [488, 232] width 977 height 464
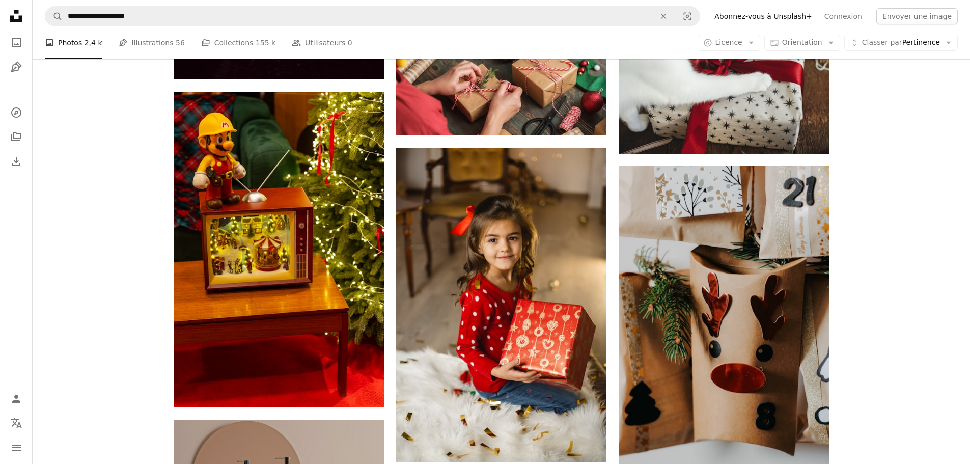
scroll to position [2494, 0]
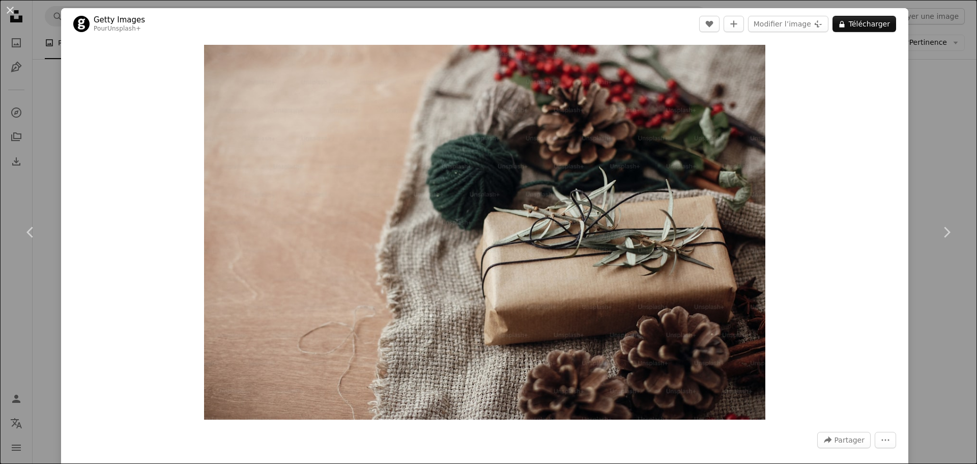
click at [933, 334] on div "An X shape Chevron left Chevron right Getty Images Pour Unsplash+ A heart A plu…" at bounding box center [488, 232] width 977 height 464
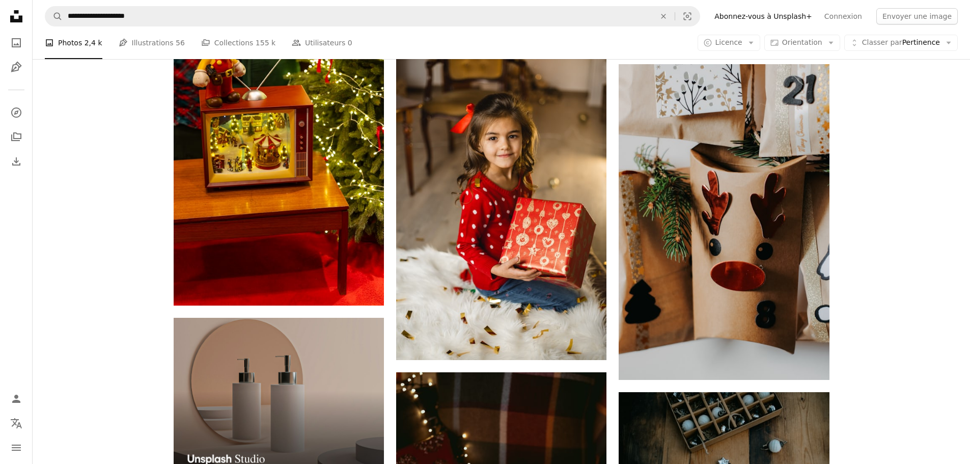
scroll to position [2697, 0]
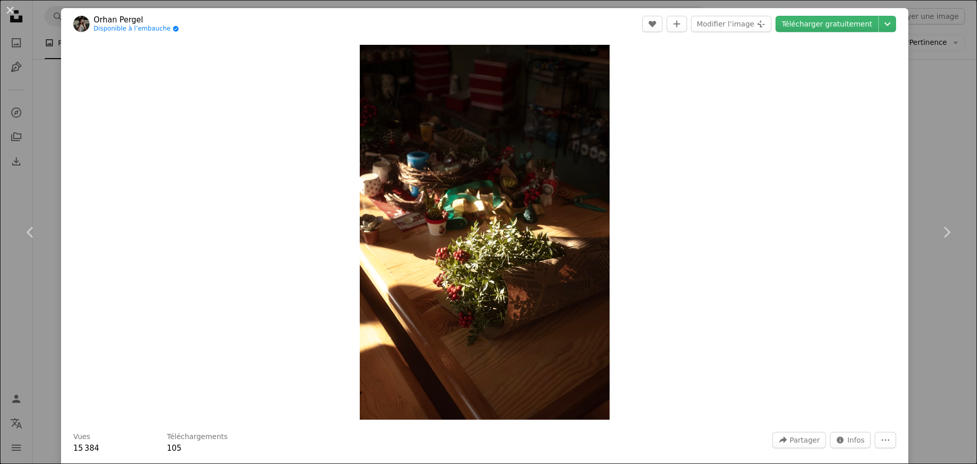
click at [800, 27] on link "Télécharger gratuitement" at bounding box center [827, 24] width 103 height 16
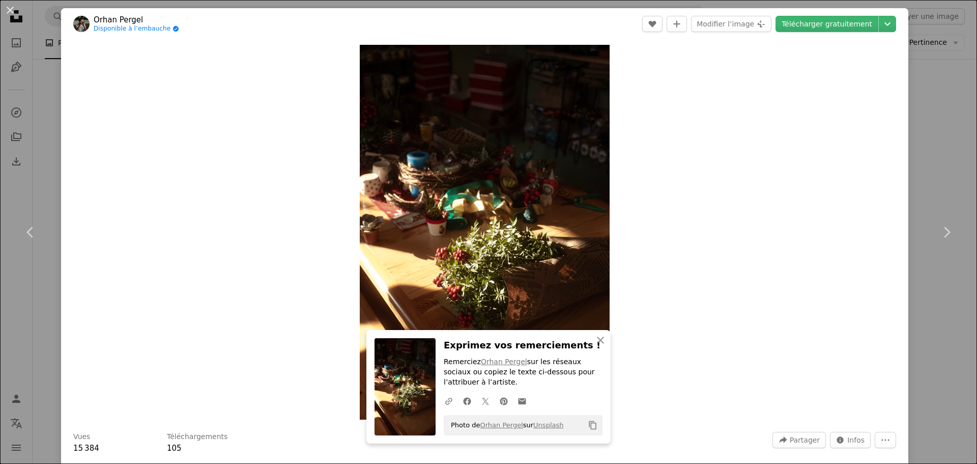
drag, startPoint x: 906, startPoint y: 333, endPoint x: 892, endPoint y: 289, distance: 47.0
click at [906, 333] on div "An X shape Chevron left Chevron right An X shape Fermer Exprimez vos remercieme…" at bounding box center [488, 232] width 977 height 464
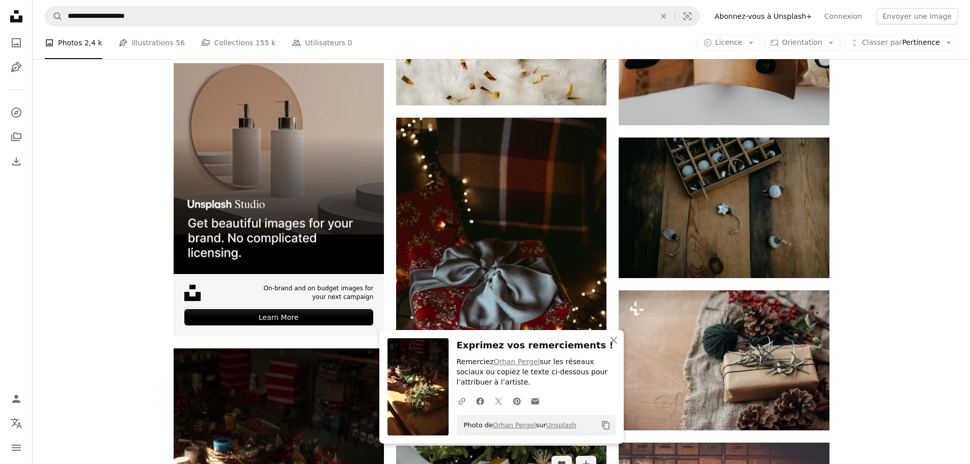
scroll to position [2850, 0]
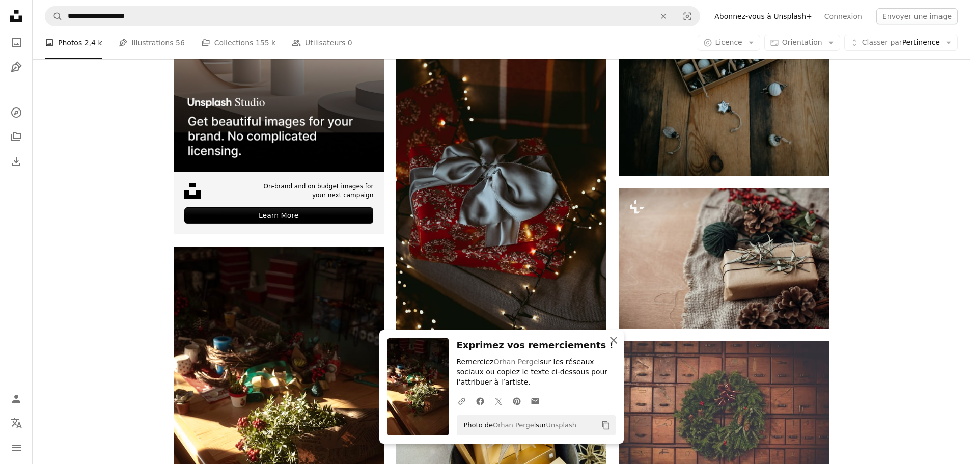
click at [616, 341] on icon "An X shape" at bounding box center [613, 340] width 12 height 12
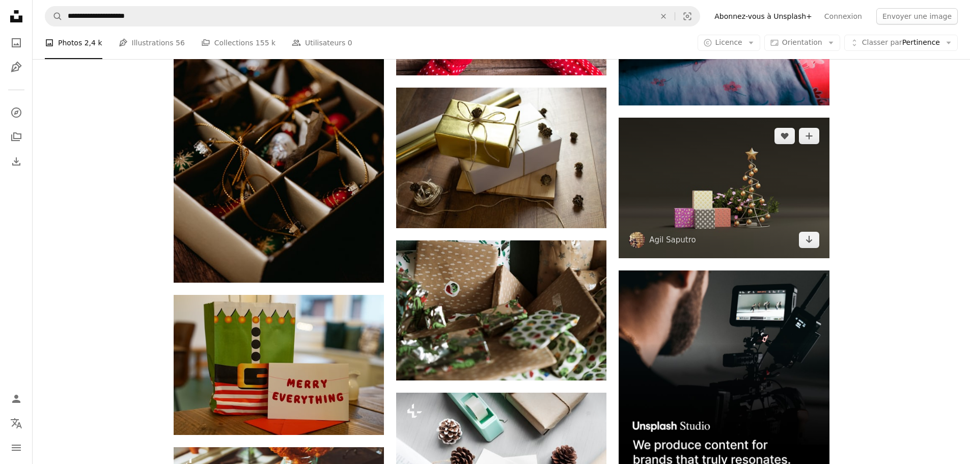
scroll to position [3817, 0]
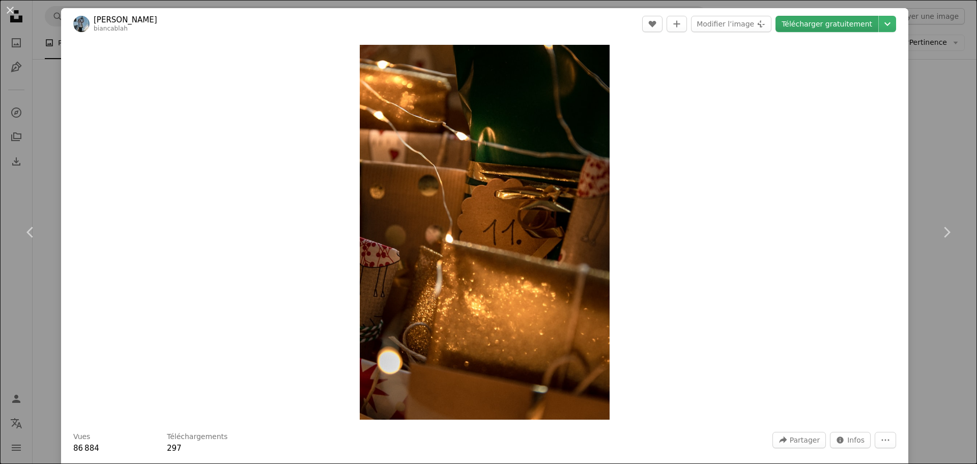
click at [806, 23] on link "Télécharger gratuitement" at bounding box center [827, 24] width 103 height 16
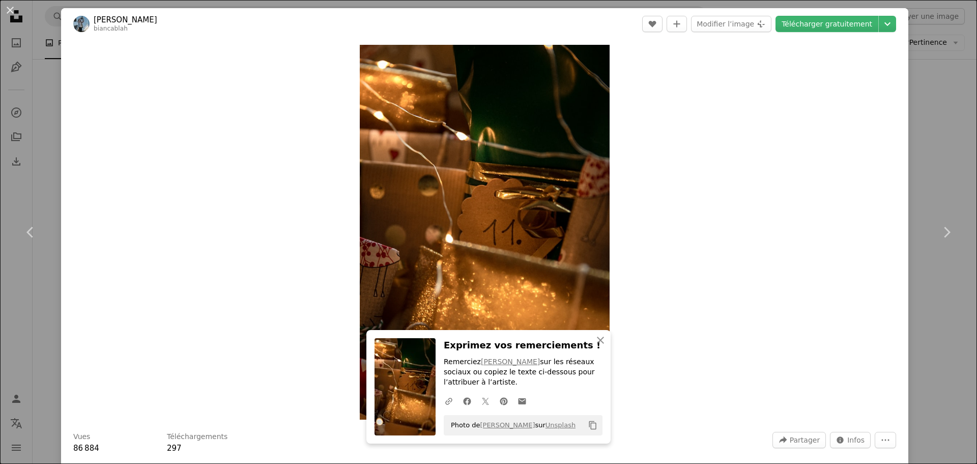
click at [913, 308] on div "An X shape Chevron left Chevron right An X shape Fermer Exprimez vos remercieme…" at bounding box center [488, 232] width 977 height 464
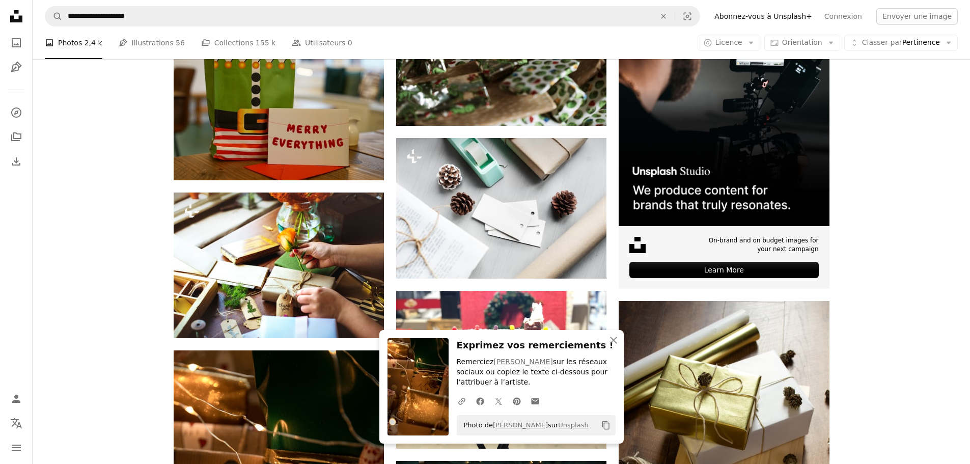
scroll to position [4021, 0]
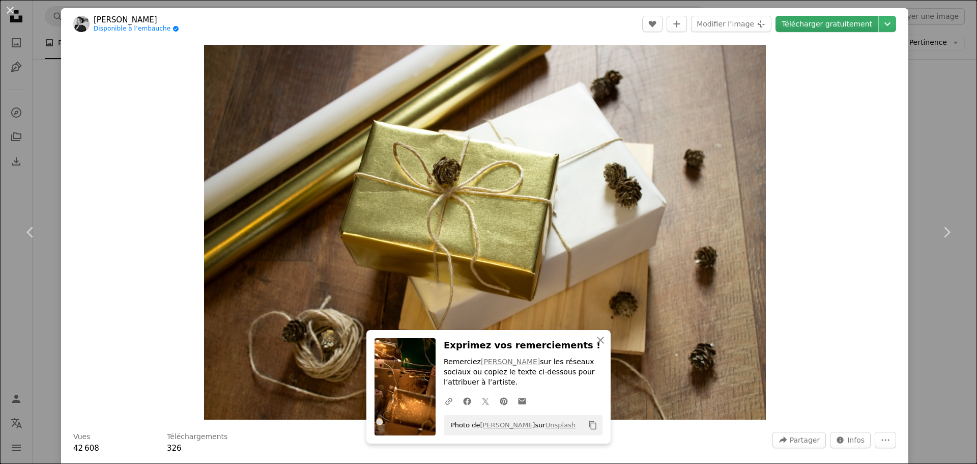
click at [810, 21] on link "Télécharger gratuitement" at bounding box center [827, 24] width 103 height 16
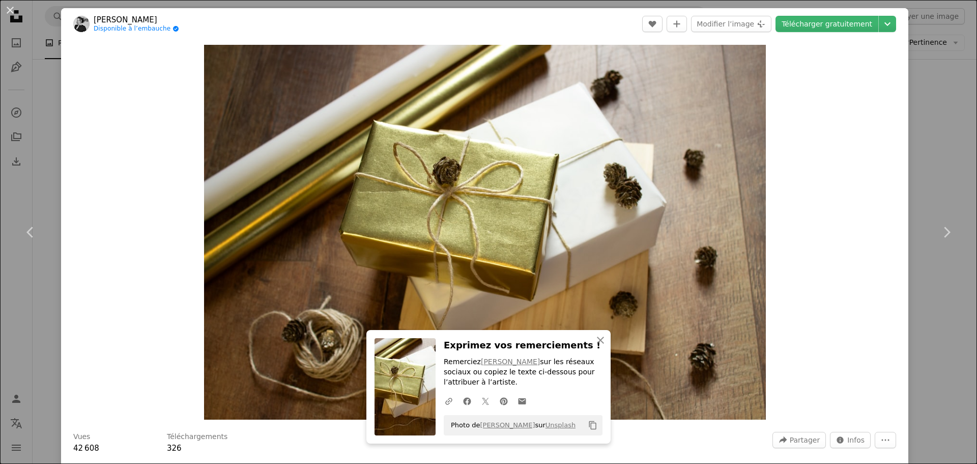
click at [926, 314] on div "An X shape Chevron left Chevron right An X shape Fermer Exprimez vos remercieme…" at bounding box center [488, 232] width 977 height 464
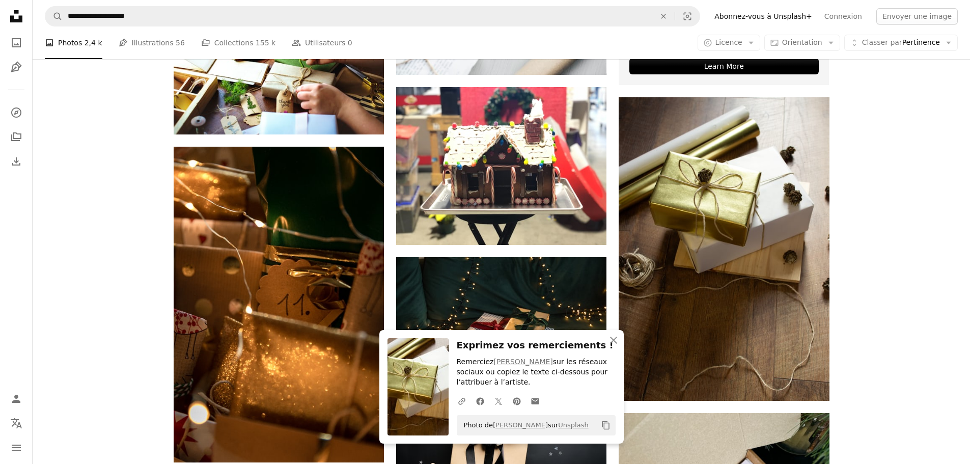
scroll to position [4224, 0]
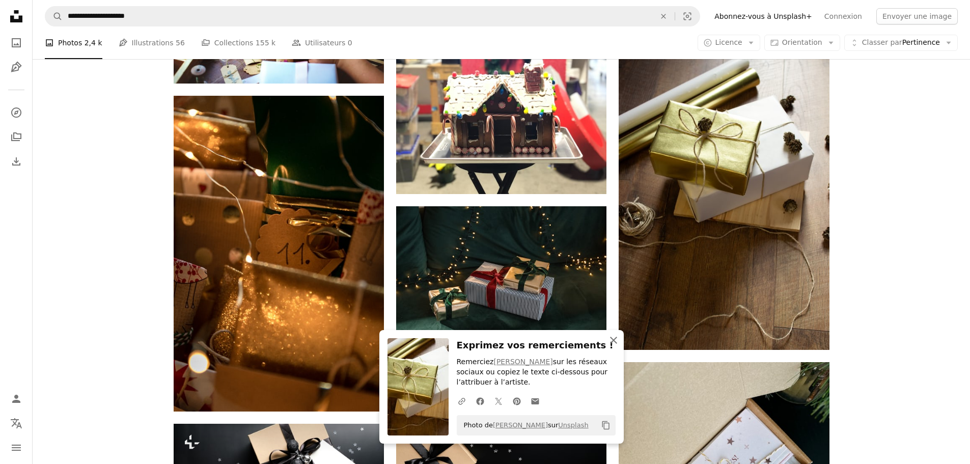
click at [613, 339] on icon "button" at bounding box center [613, 339] width 7 height 7
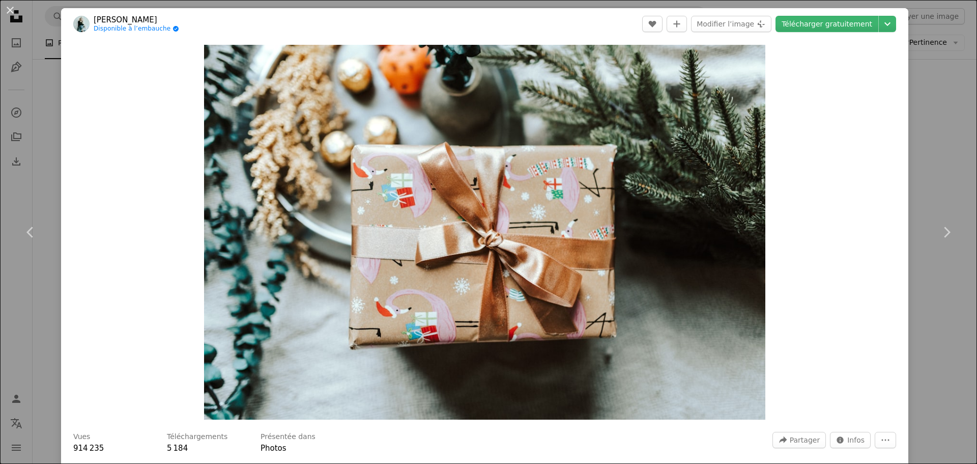
click at [828, 24] on link "Télécharger gratuitement" at bounding box center [827, 24] width 103 height 16
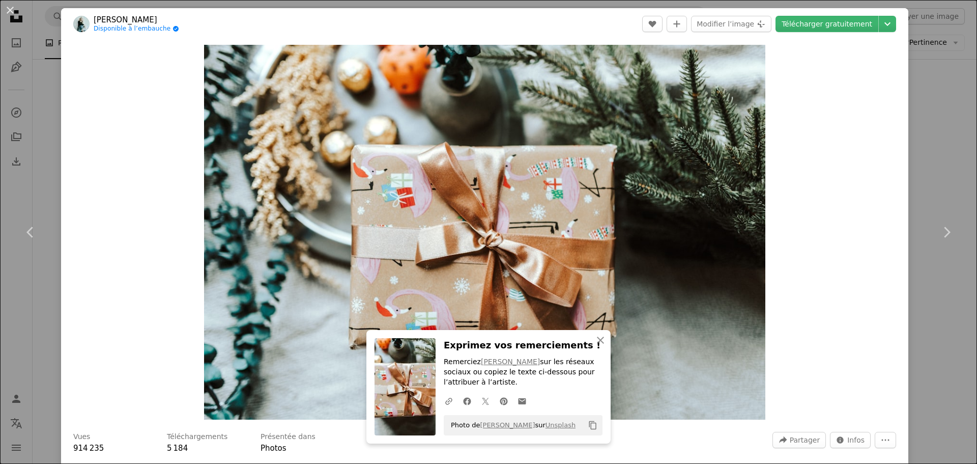
click at [926, 351] on div "An X shape Chevron left Chevron right An X shape Fermer Exprimez vos remercieme…" at bounding box center [488, 232] width 977 height 464
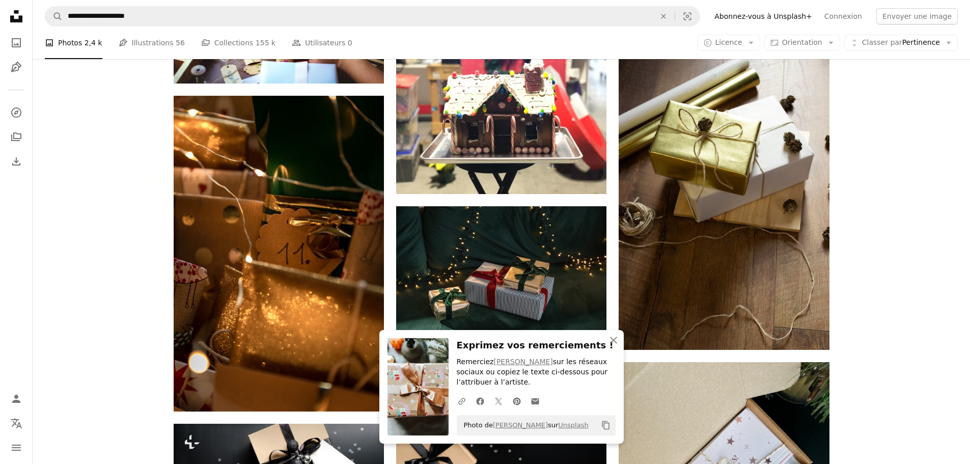
click at [612, 339] on icon "button" at bounding box center [613, 339] width 7 height 7
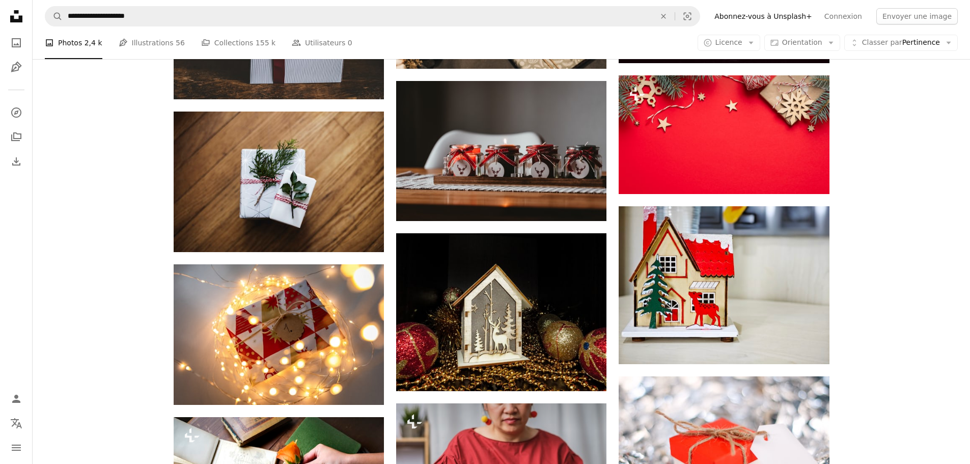
scroll to position [7634, 0]
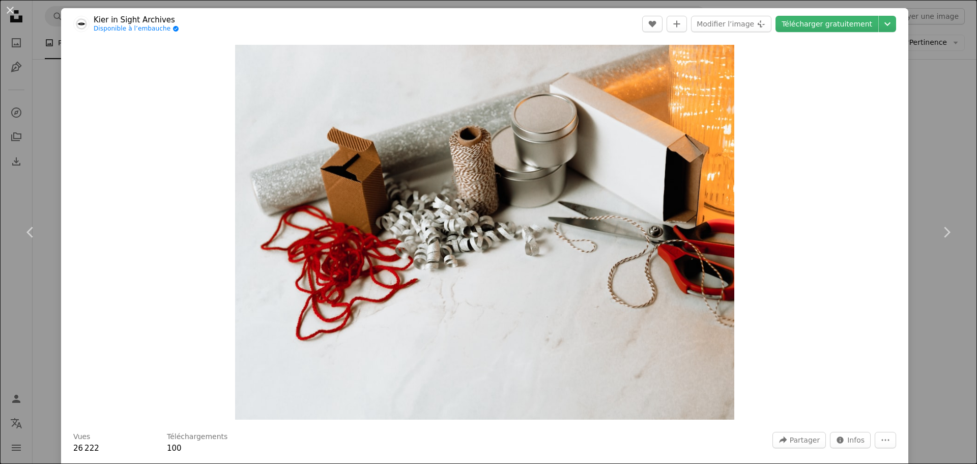
click at [944, 316] on div "An X shape Chevron left Chevron right Kier in Sight Archives Disponible à l’emb…" at bounding box center [488, 232] width 977 height 464
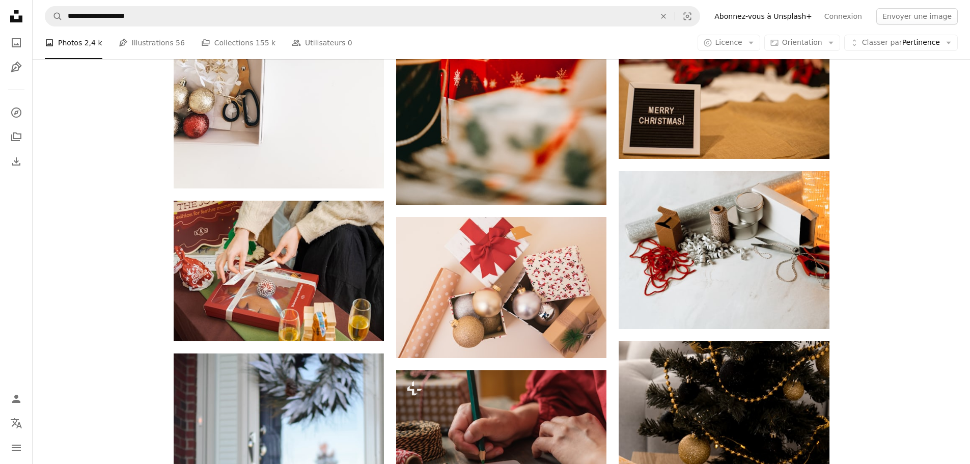
scroll to position [8397, 0]
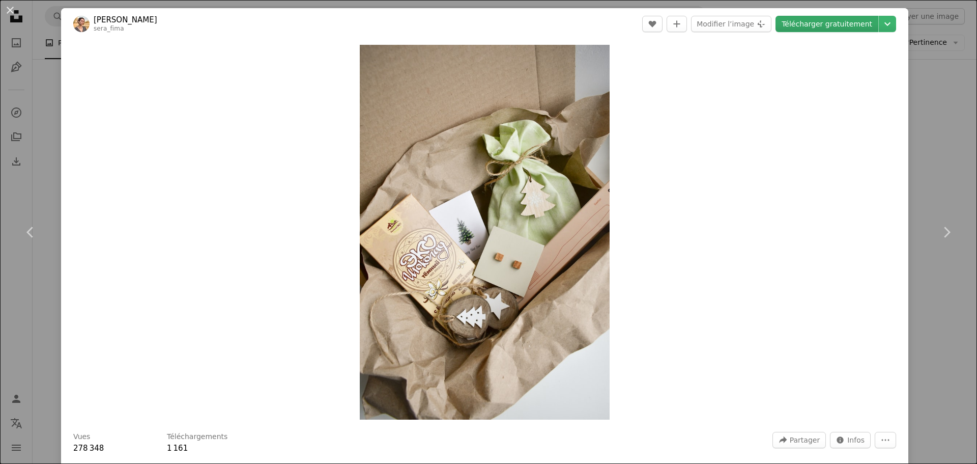
click at [824, 29] on link "Télécharger gratuitement" at bounding box center [827, 24] width 103 height 16
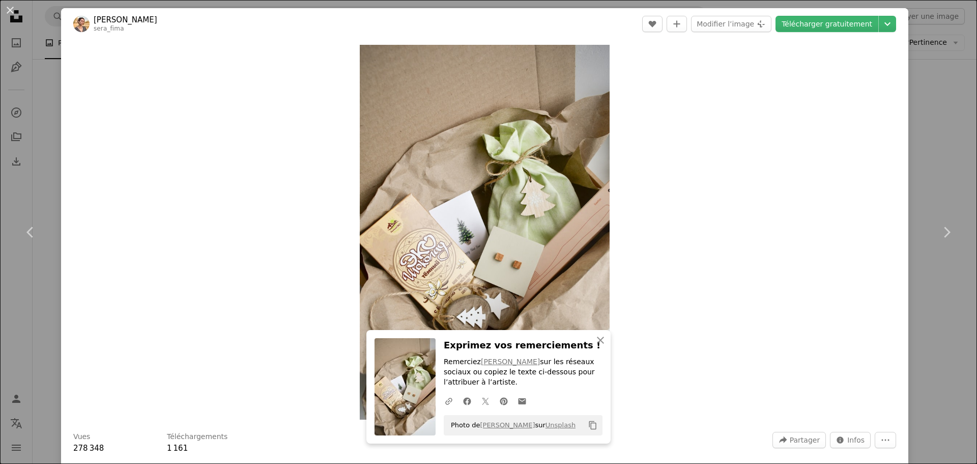
click at [933, 308] on div "An X shape Chevron left Chevron right An X shape Fermer Exprimez vos remercieme…" at bounding box center [488, 232] width 977 height 464
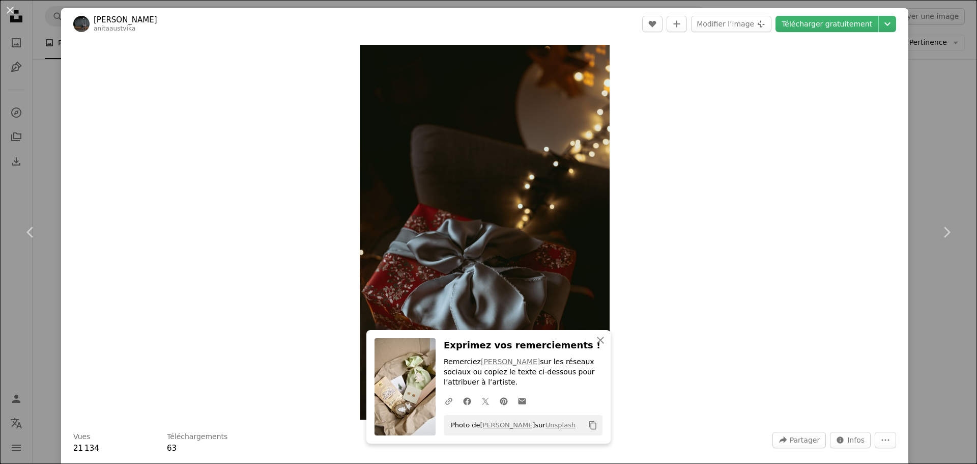
click at [797, 20] on link "Télécharger gratuitement" at bounding box center [827, 24] width 103 height 16
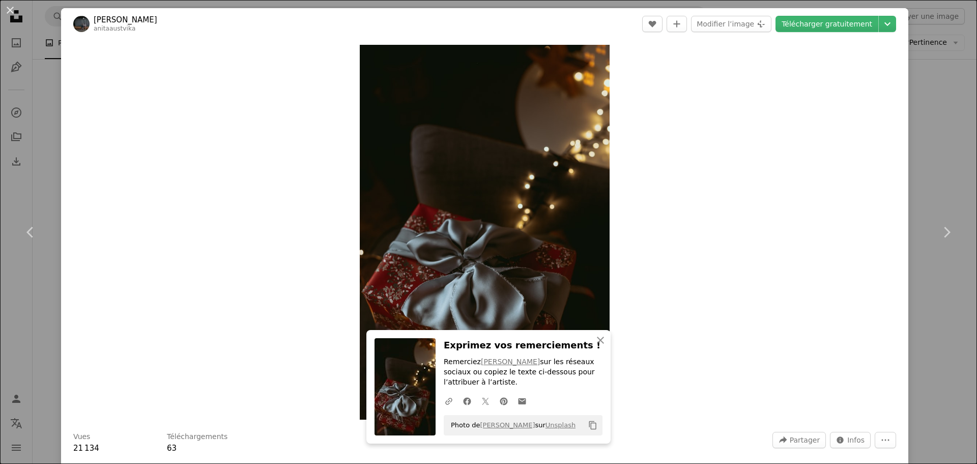
click at [918, 331] on div "An X shape Chevron left Chevron right An X shape Fermer Exprimez vos remercieme…" at bounding box center [488, 232] width 977 height 464
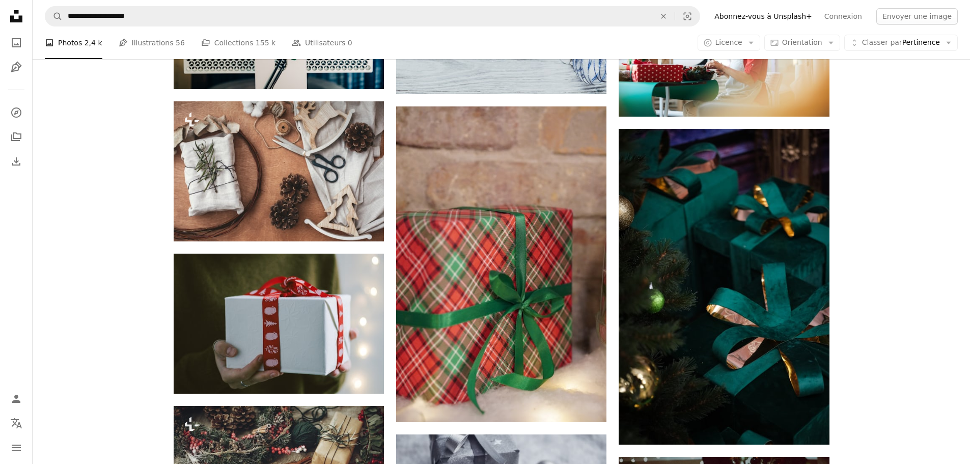
scroll to position [10535, 0]
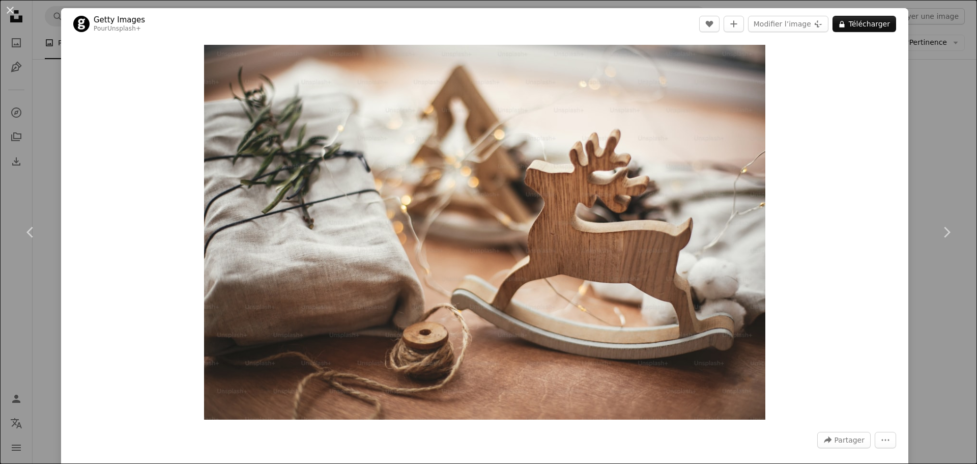
click at [921, 336] on div "An X shape Chevron left Chevron right Getty Images Pour Unsplash+ A heart A plu…" at bounding box center [488, 232] width 977 height 464
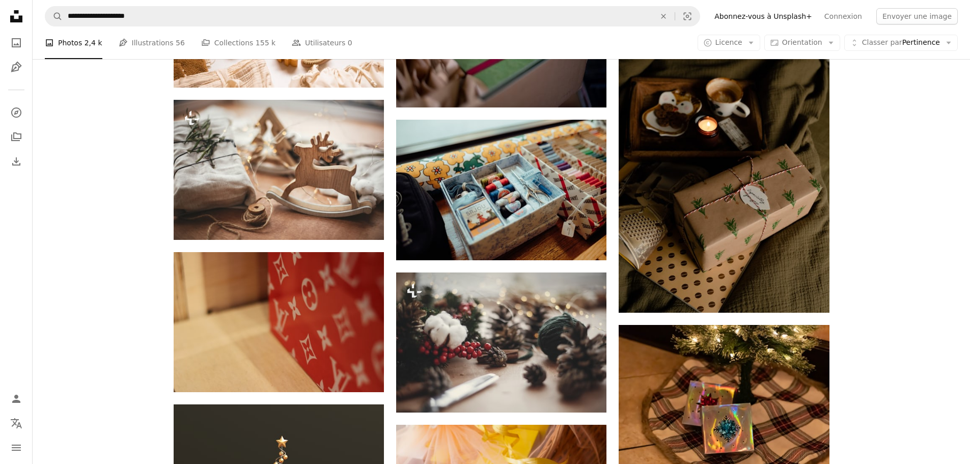
scroll to position [10993, 0]
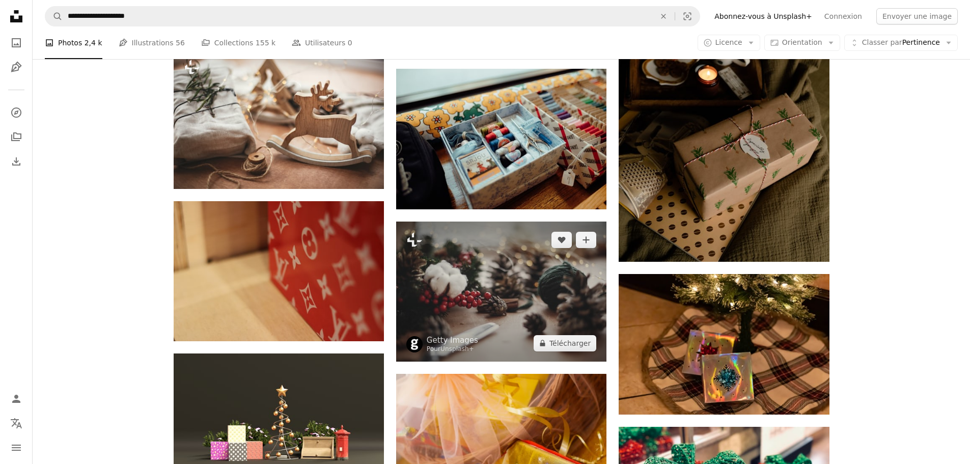
click at [509, 221] on img at bounding box center [501, 291] width 210 height 140
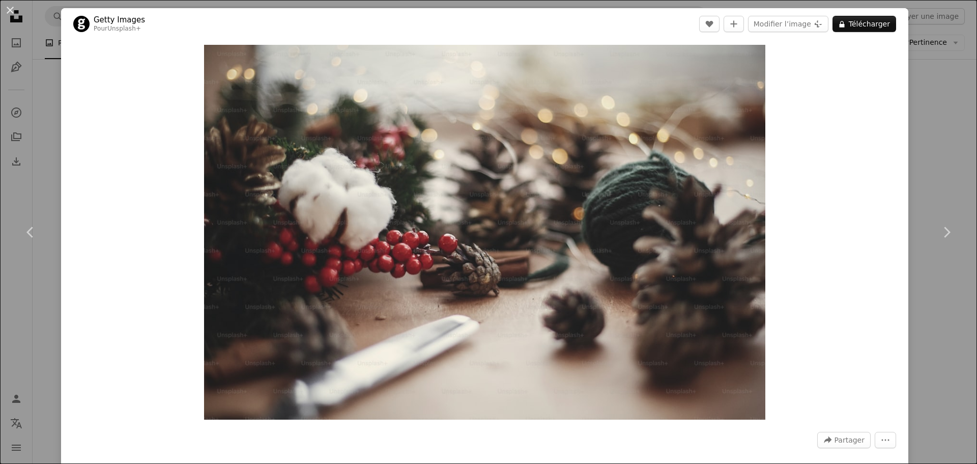
click at [923, 363] on div "An X shape Chevron left Chevron right Getty Images Pour Unsplash+ A heart A plu…" at bounding box center [488, 232] width 977 height 464
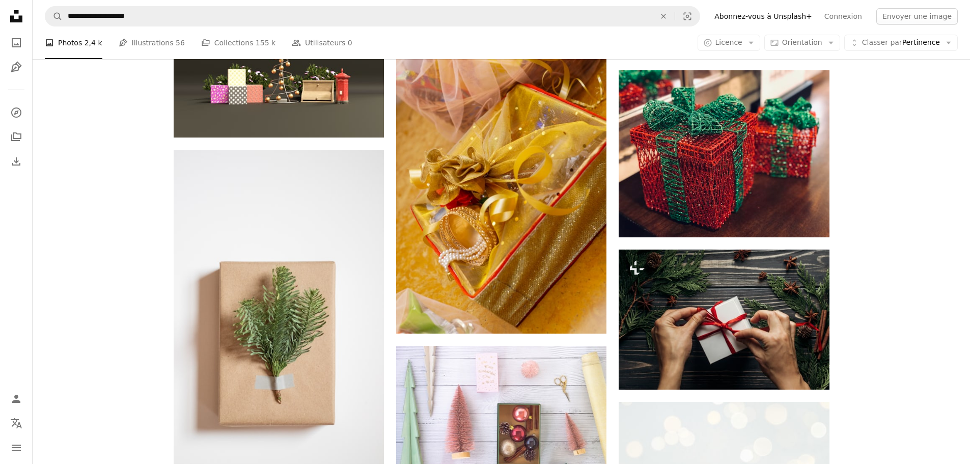
scroll to position [11502, 0]
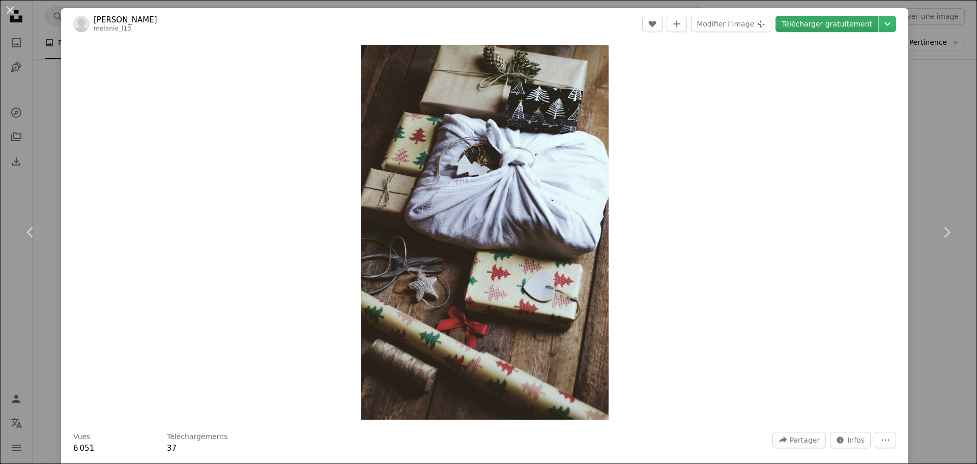
click at [805, 25] on link "Télécharger gratuitement" at bounding box center [827, 24] width 103 height 16
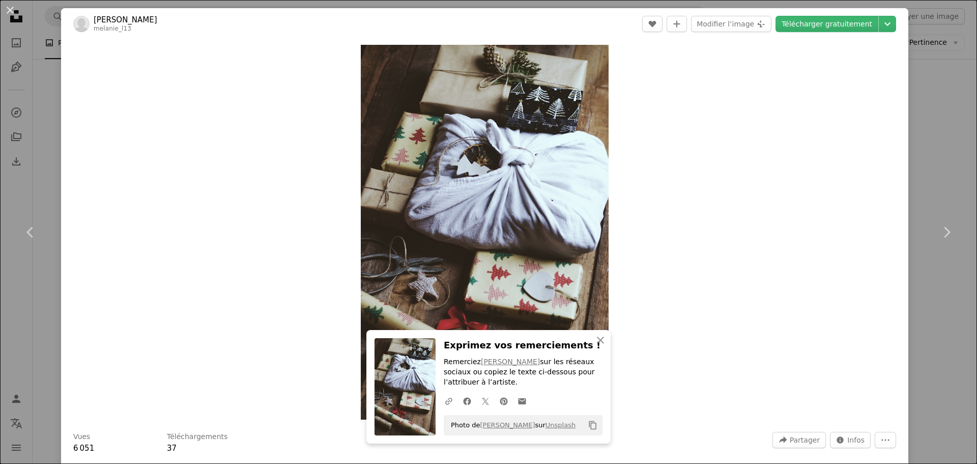
click at [924, 331] on div "An X shape Chevron left Chevron right An X shape Fermer Exprimez vos remercieme…" at bounding box center [488, 232] width 977 height 464
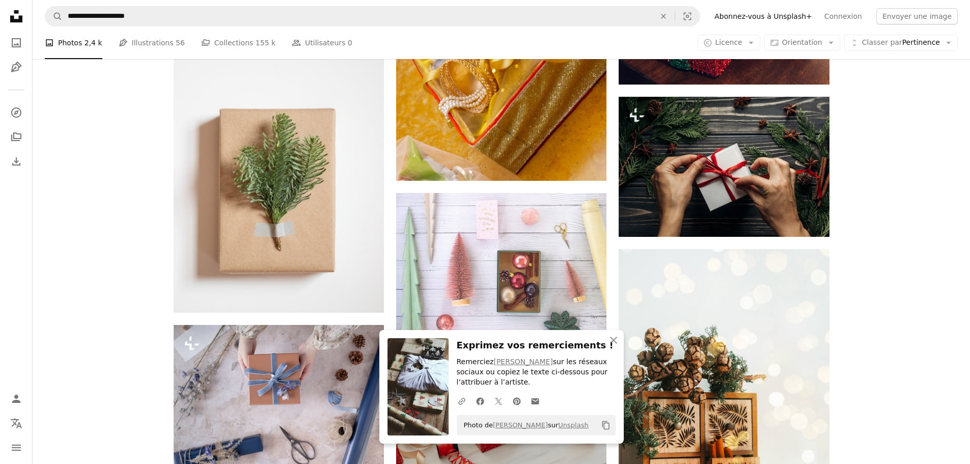
scroll to position [11655, 0]
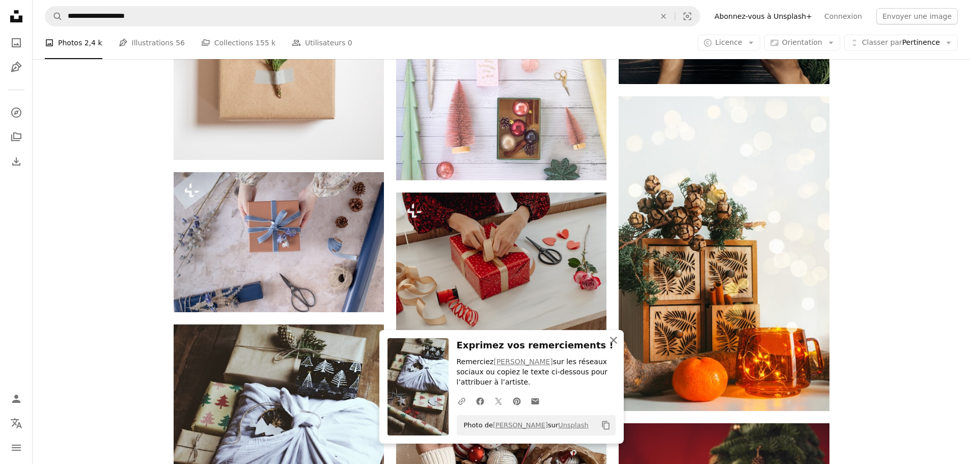
click at [613, 340] on icon "button" at bounding box center [613, 339] width 7 height 7
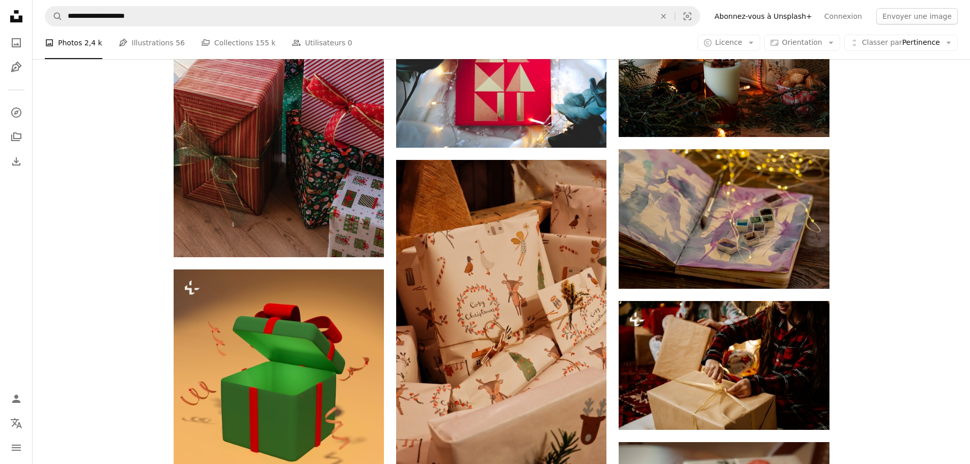
scroll to position [12469, 0]
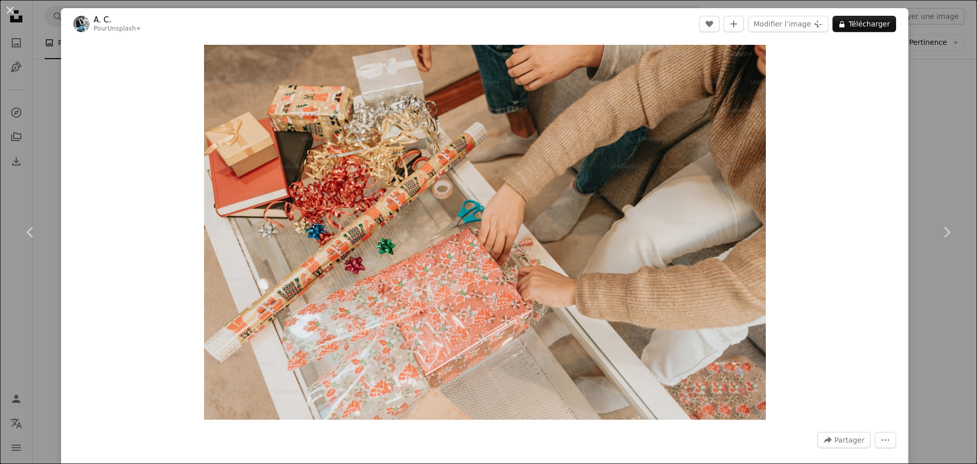
click at [928, 340] on div "An X shape Chevron left Chevron right A. C. Pour Unsplash+ A heart A plus sign …" at bounding box center [488, 232] width 977 height 464
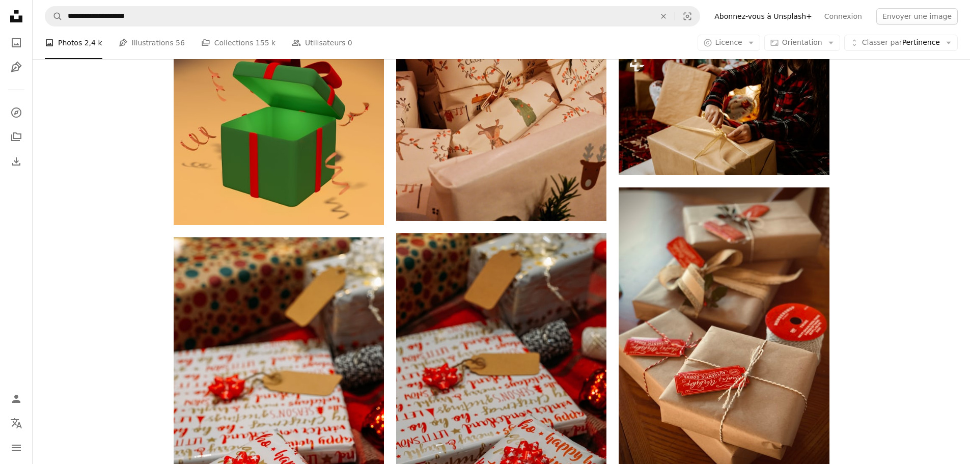
scroll to position [12672, 0]
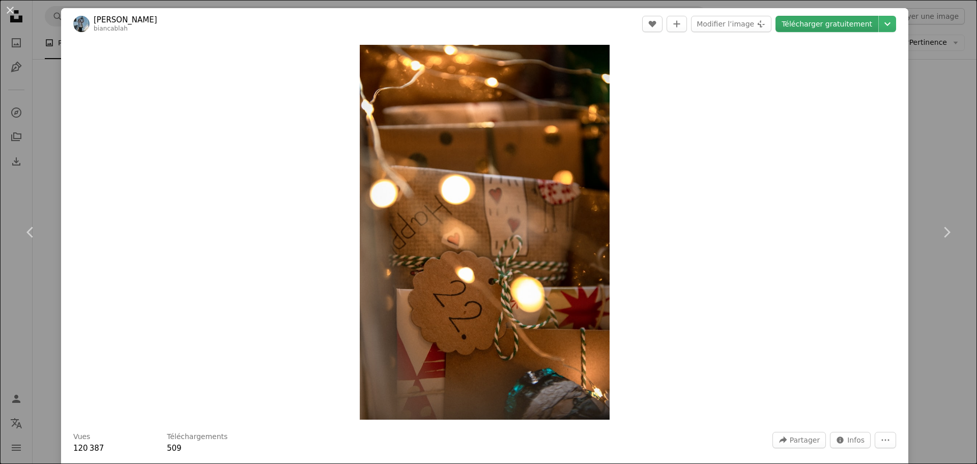
click at [820, 17] on link "Télécharger gratuitement" at bounding box center [827, 24] width 103 height 16
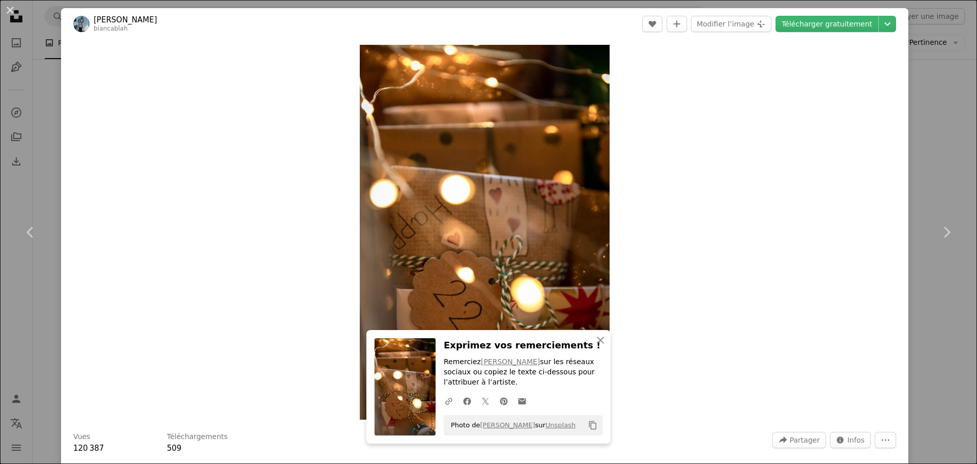
click at [906, 341] on div "An X shape Chevron left Chevron right An X shape Fermer Exprimez vos remercieme…" at bounding box center [488, 232] width 977 height 464
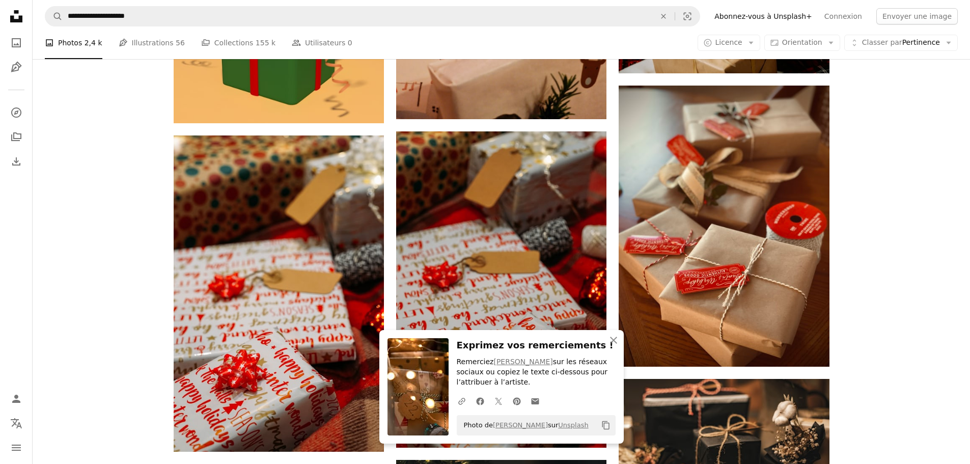
scroll to position [12876, 0]
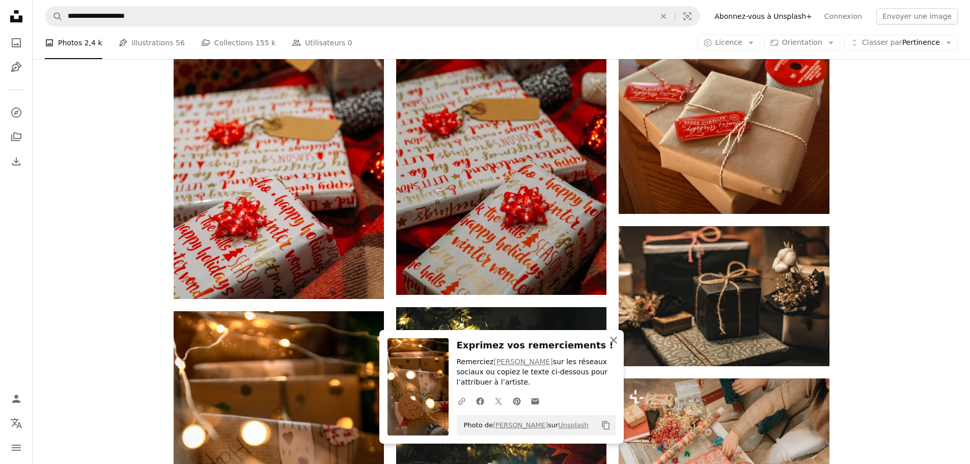
click at [609, 341] on icon "An X shape" at bounding box center [613, 340] width 12 height 12
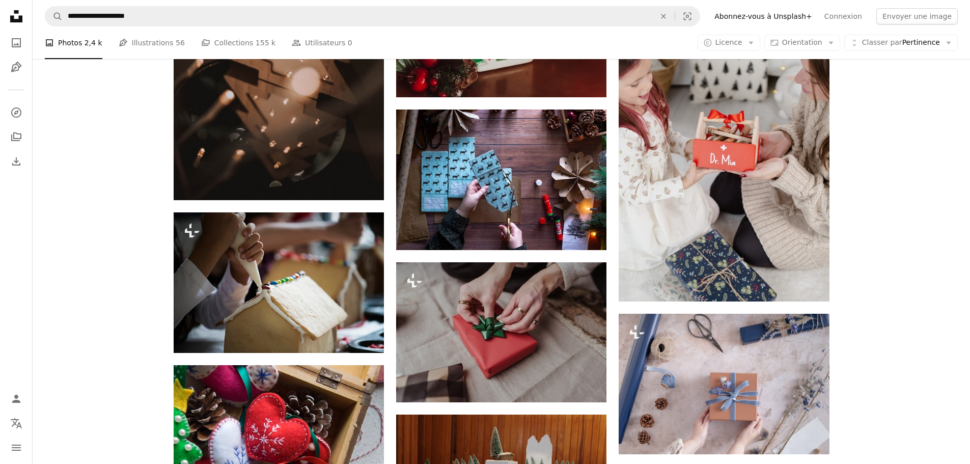
scroll to position [14555, 0]
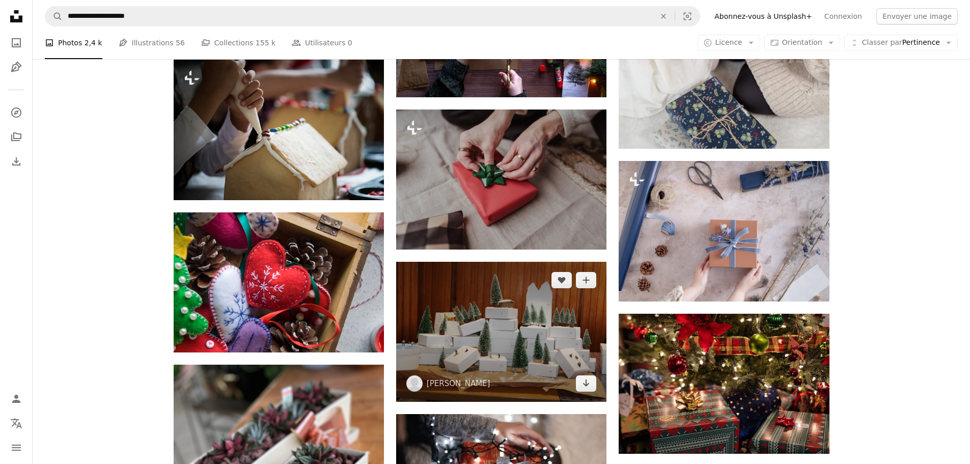
click at [546, 262] on img at bounding box center [501, 332] width 210 height 140
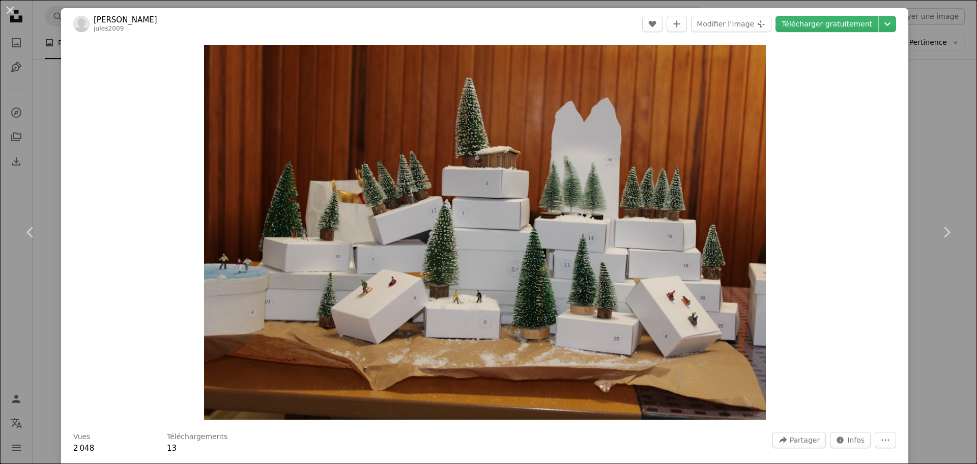
click at [826, 31] on link "Télécharger gratuitement" at bounding box center [827, 24] width 103 height 16
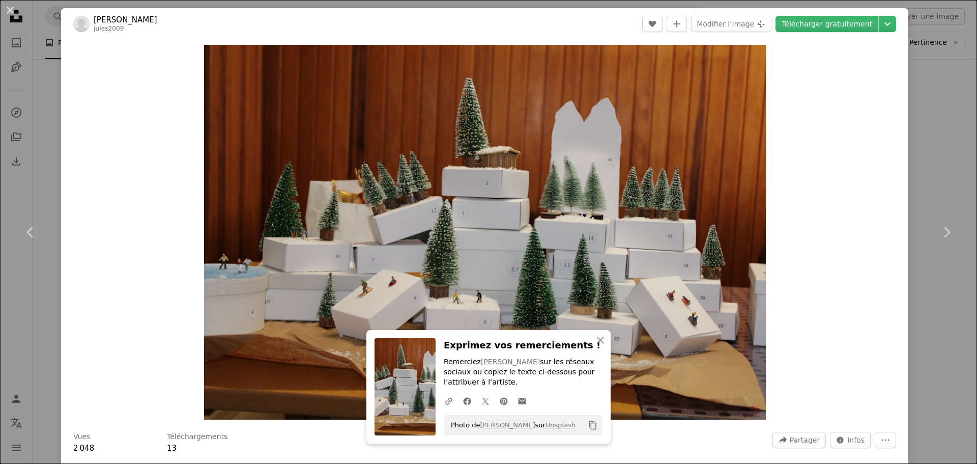
click at [915, 317] on div "An X shape Chevron left Chevron right An X shape Fermer Exprimez vos remercieme…" at bounding box center [488, 232] width 977 height 464
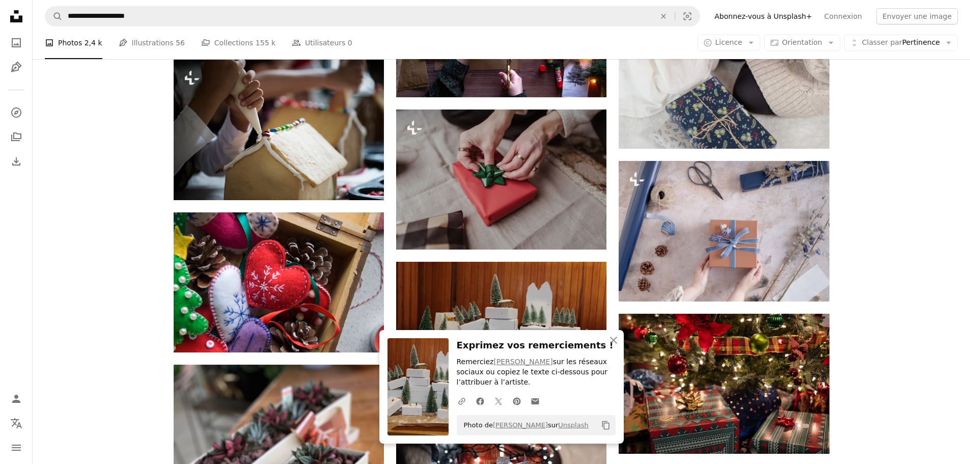
scroll to position [14657, 0]
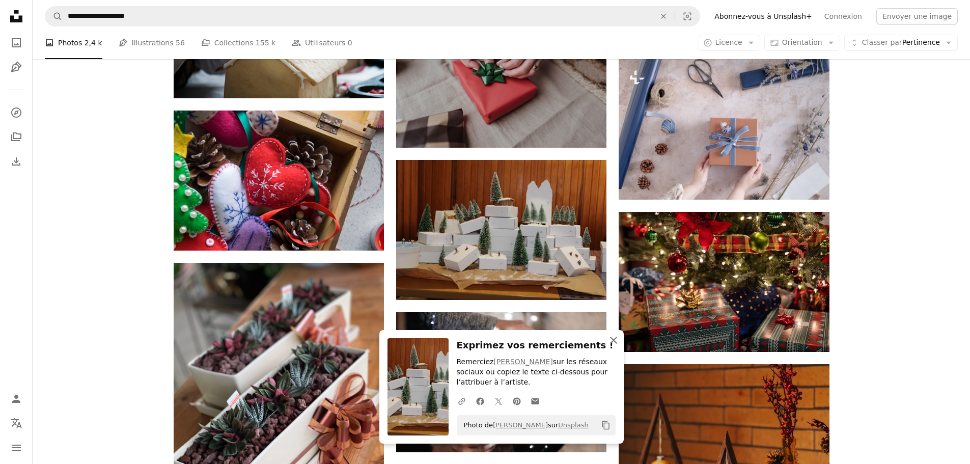
click at [608, 346] on icon "An X shape" at bounding box center [613, 340] width 12 height 12
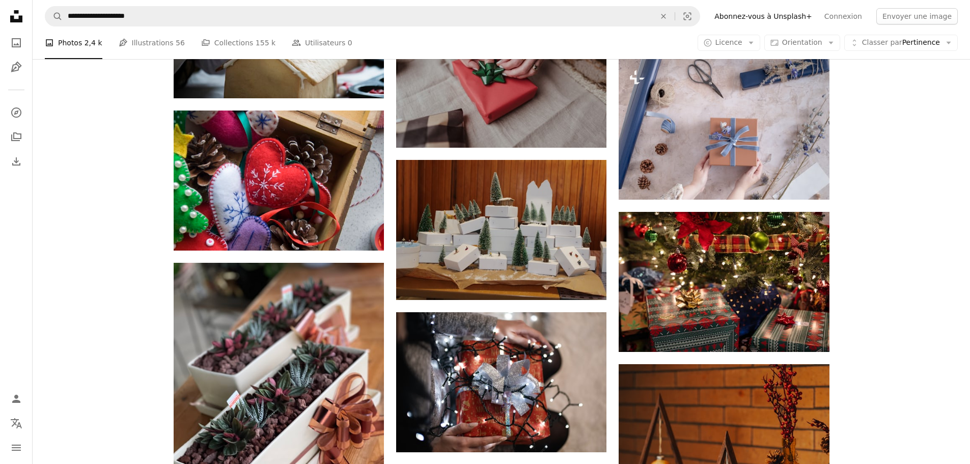
scroll to position [14810, 0]
